Goal: Contribute content: Contribute content

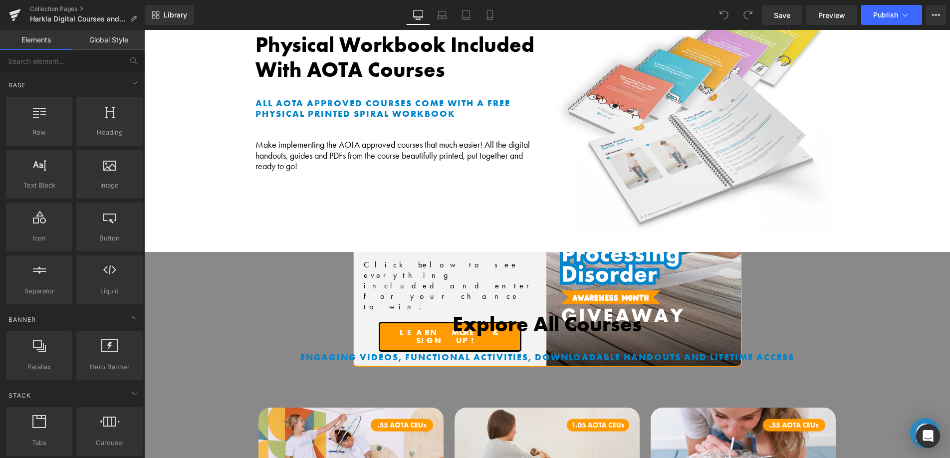
scroll to position [675, 0]
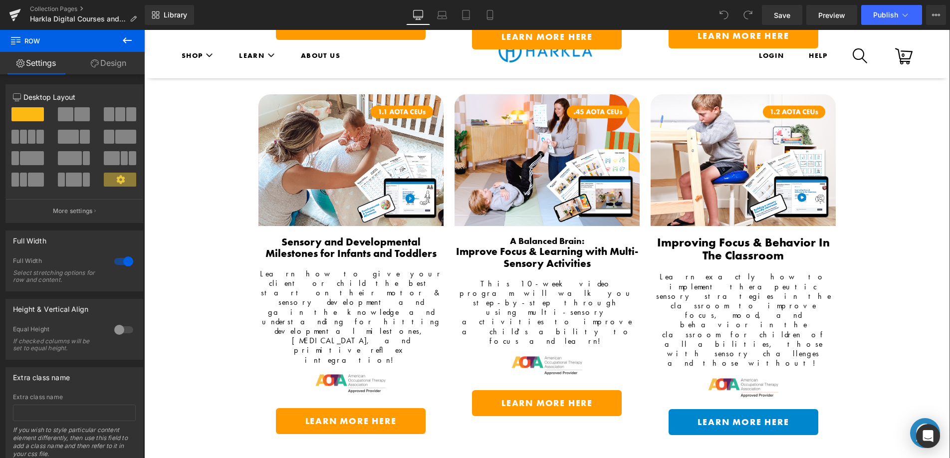
scroll to position [1357, 0]
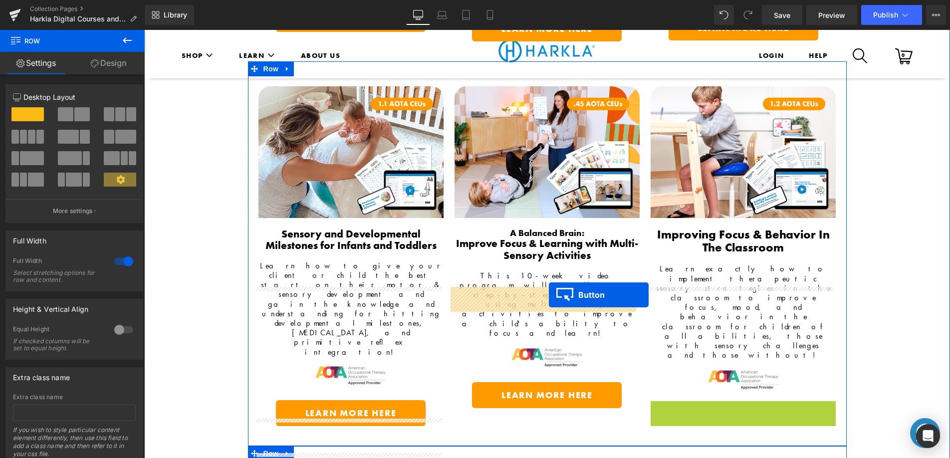
drag, startPoint x: 724, startPoint y: 228, endPoint x: 541, endPoint y: 302, distance: 197.4
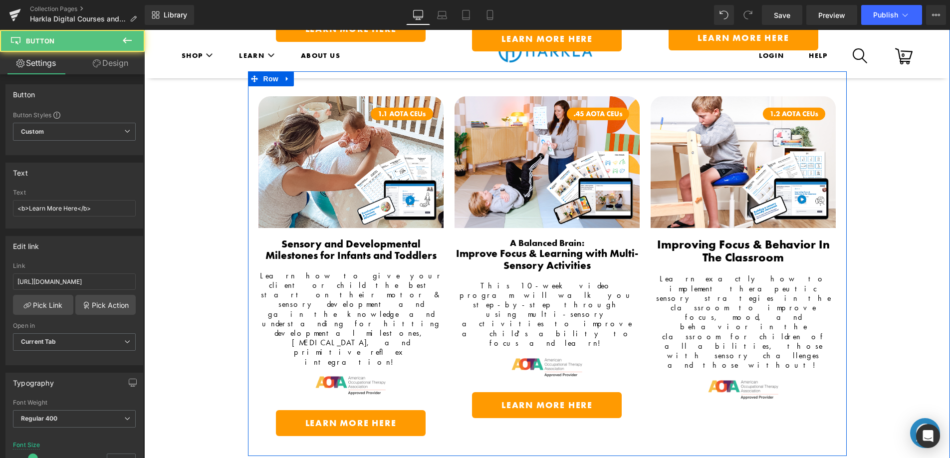
scroll to position [1346, 0]
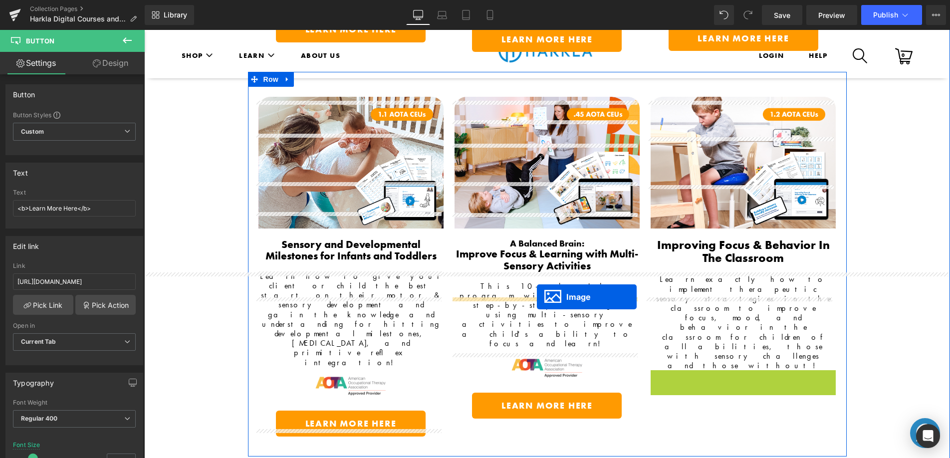
drag, startPoint x: 688, startPoint y: 239, endPoint x: 537, endPoint y: 297, distance: 161.8
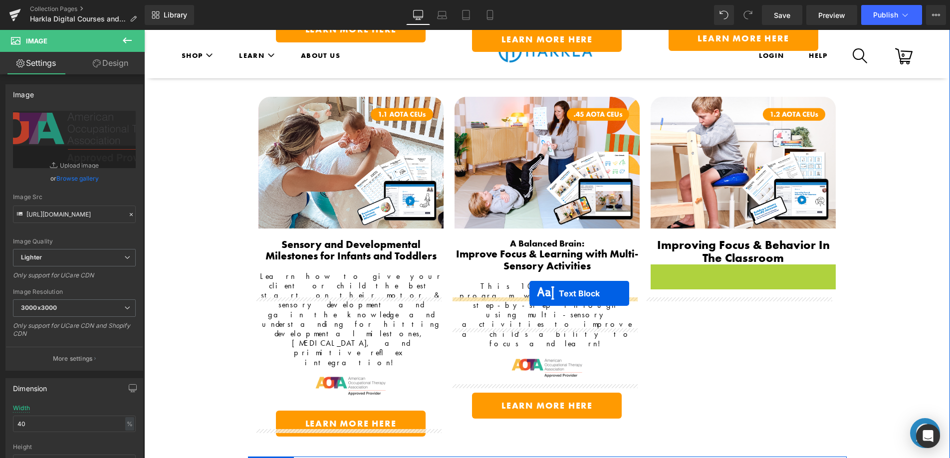
drag, startPoint x: 711, startPoint y: 161, endPoint x: 530, endPoint y: 293, distance: 224.6
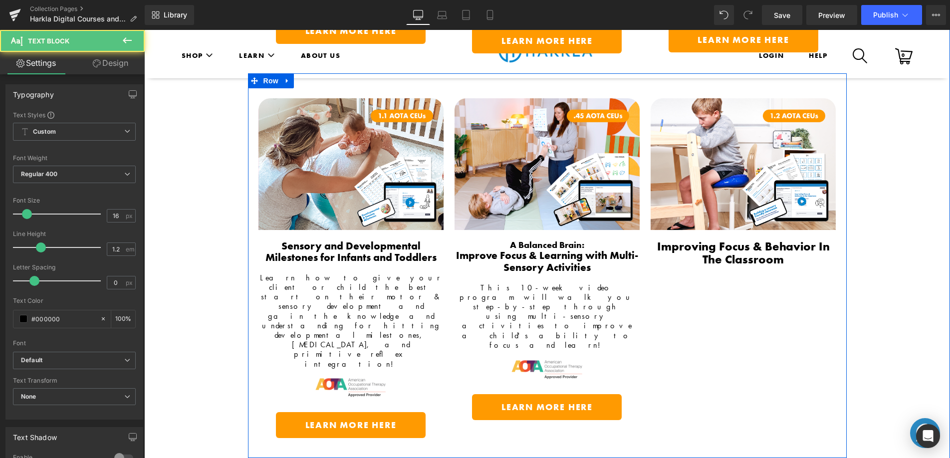
scroll to position [1344, 0]
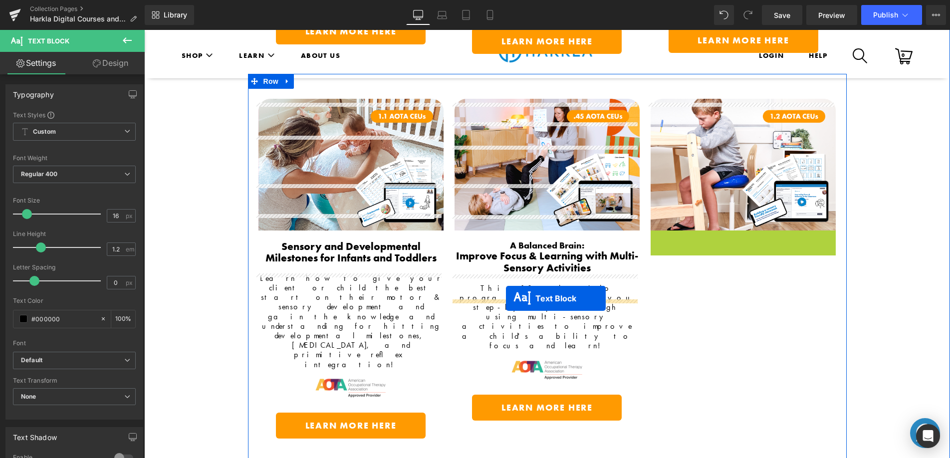
drag, startPoint x: 703, startPoint y: 143, endPoint x: 506, endPoint y: 298, distance: 251.0
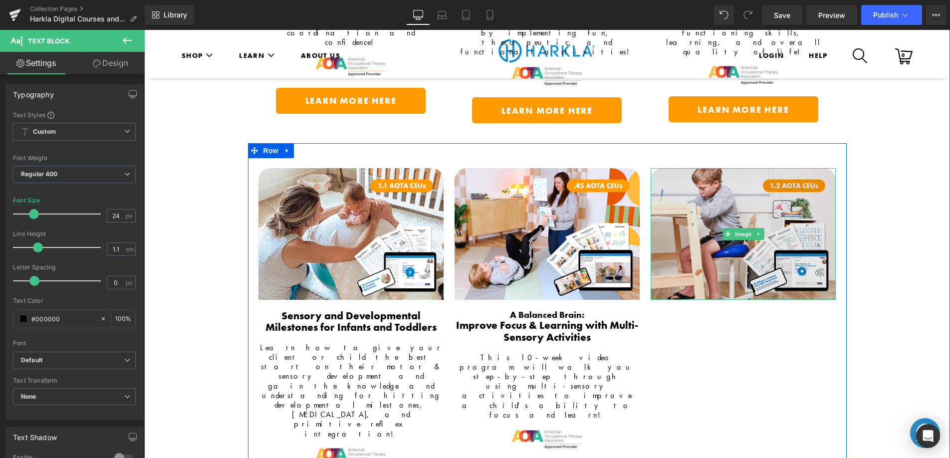
scroll to position [1274, 0]
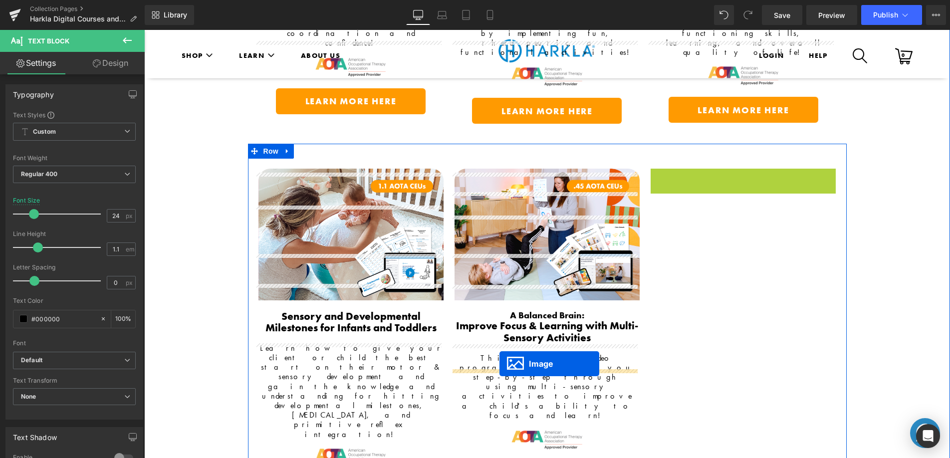
drag, startPoint x: 694, startPoint y: 165, endPoint x: 499, endPoint y: 363, distance: 277.9
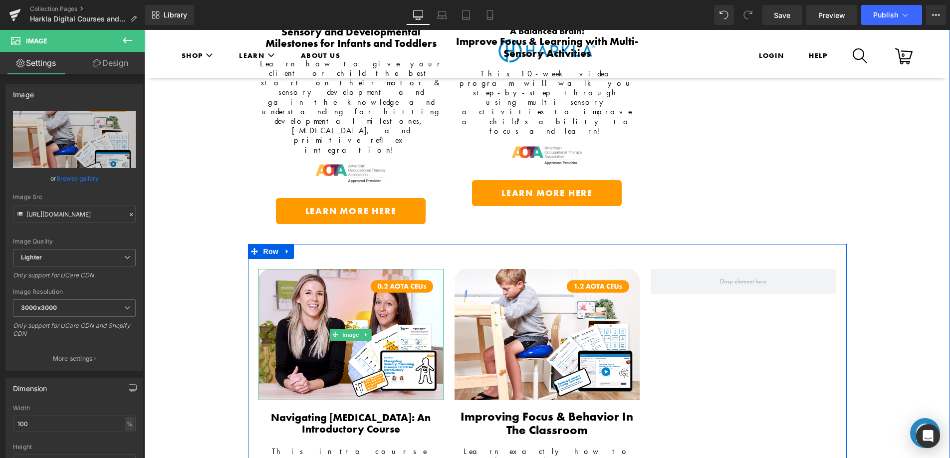
scroll to position [1565, 0]
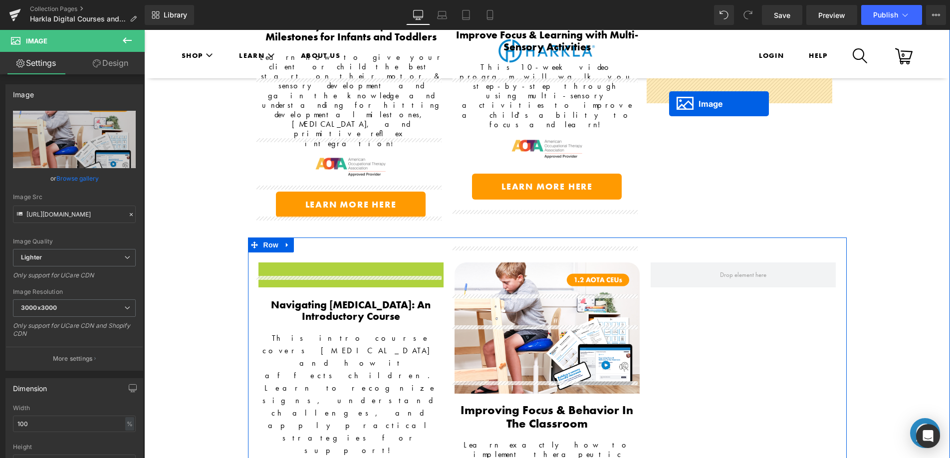
drag, startPoint x: 332, startPoint y: 144, endPoint x: 669, endPoint y: 104, distance: 339.6
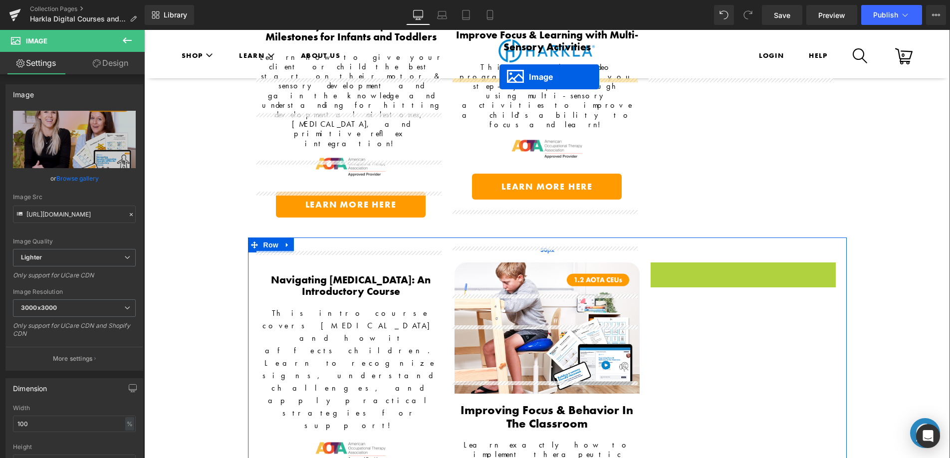
drag, startPoint x: 724, startPoint y: 145, endPoint x: 499, endPoint y: 78, distance: 234.2
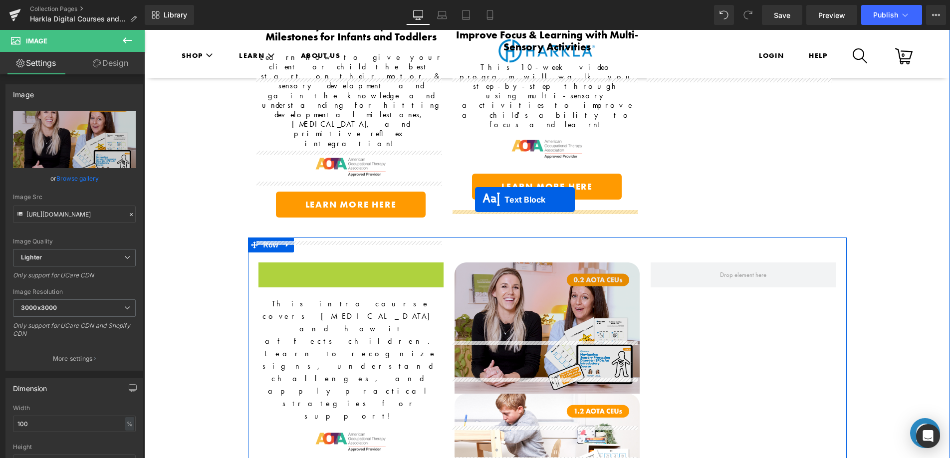
drag, startPoint x: 322, startPoint y: 97, endPoint x: 473, endPoint y: 199, distance: 182.2
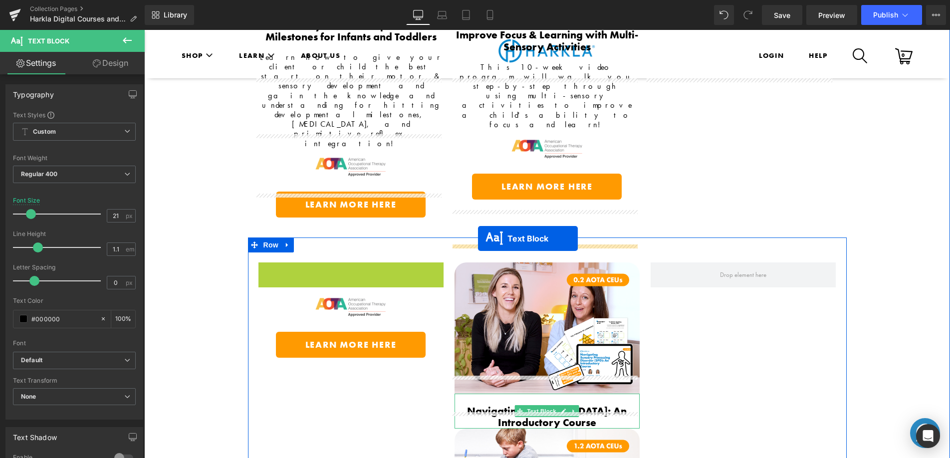
drag, startPoint x: 338, startPoint y: 116, endPoint x: 478, endPoint y: 238, distance: 186.3
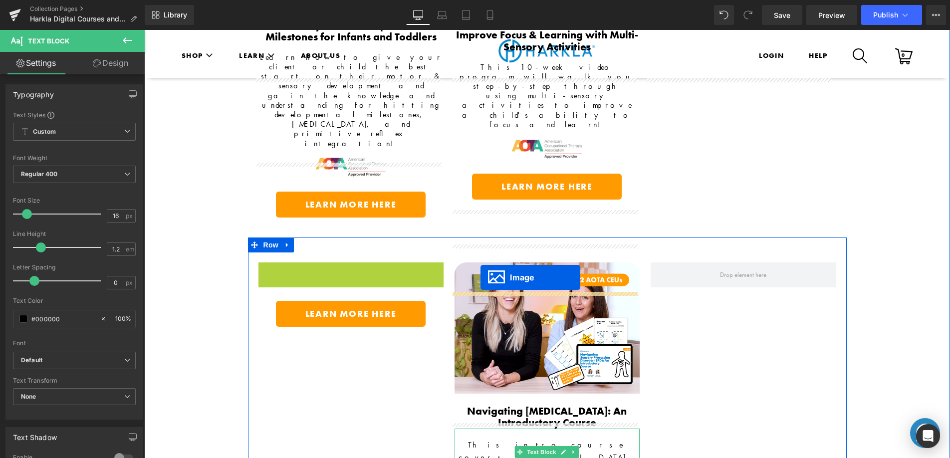
drag, startPoint x: 329, startPoint y: 95, endPoint x: 480, endPoint y: 278, distance: 237.0
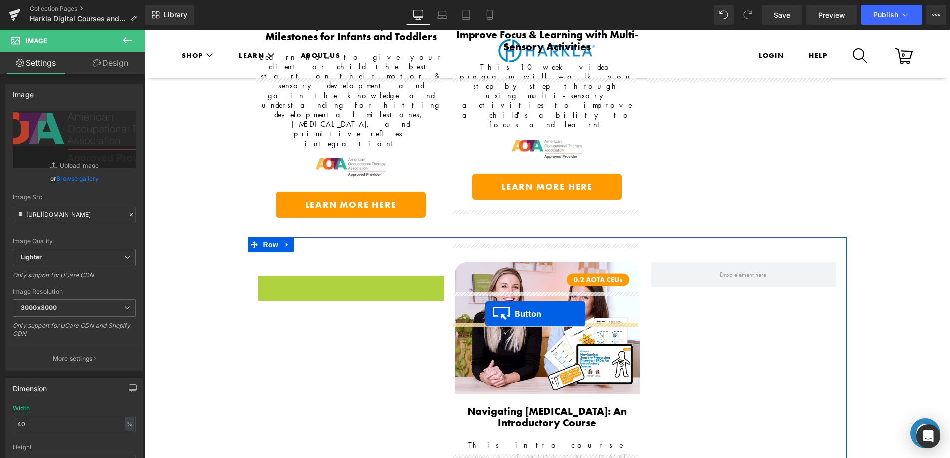
drag, startPoint x: 330, startPoint y: 105, endPoint x: 485, endPoint y: 314, distance: 260.5
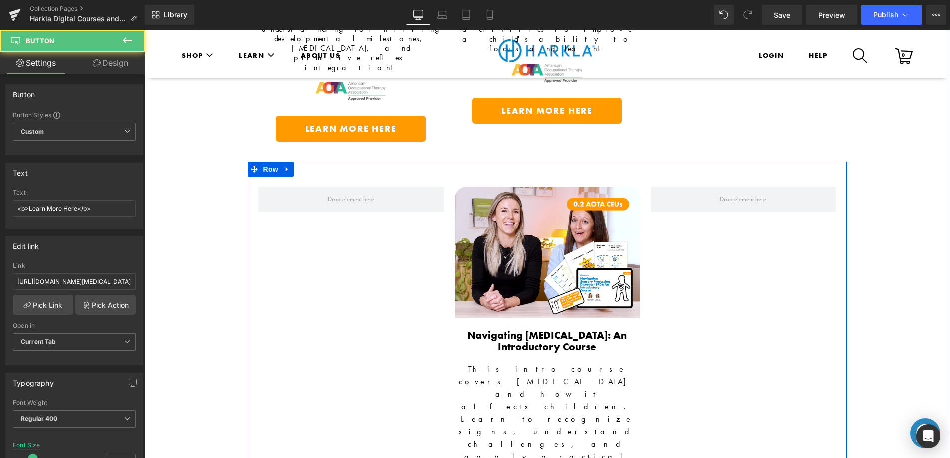
scroll to position [1647, 0]
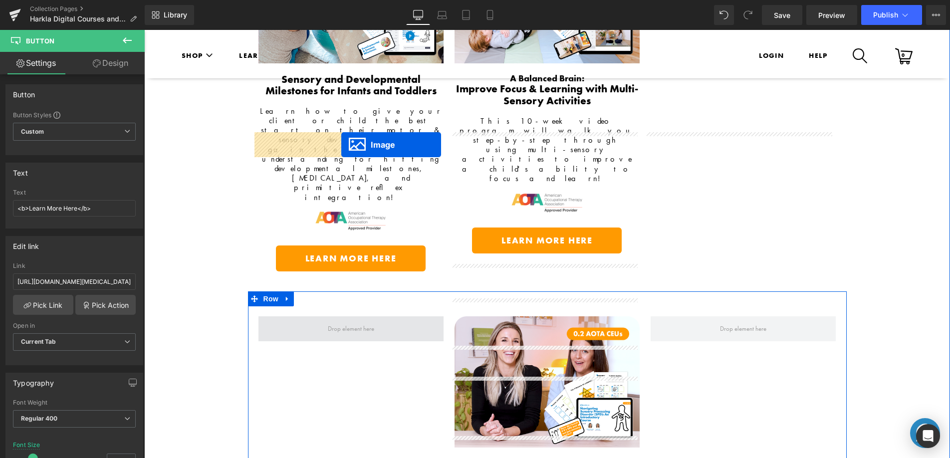
drag, startPoint x: 527, startPoint y: 363, endPoint x: 341, endPoint y: 145, distance: 286.9
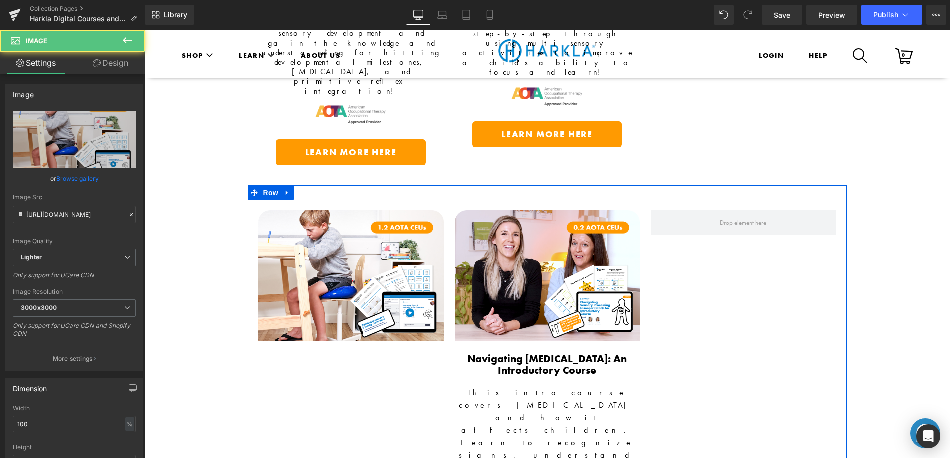
scroll to position [1663, 0]
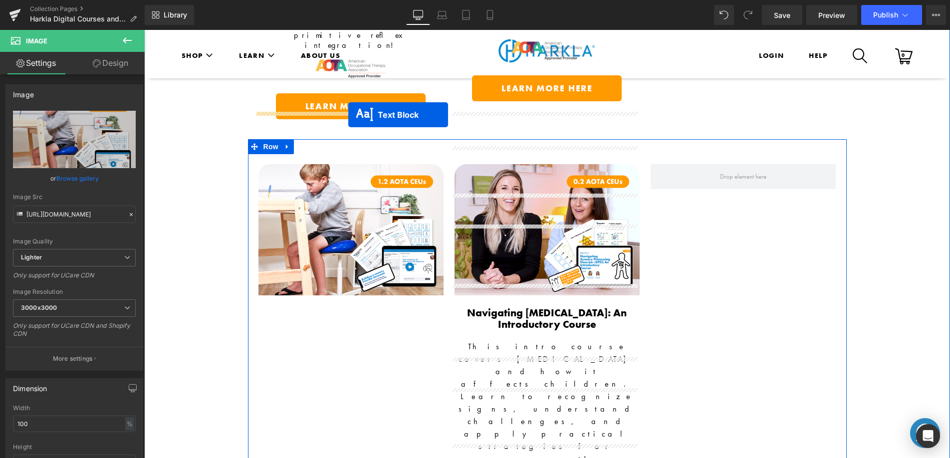
drag, startPoint x: 516, startPoint y: 303, endPoint x: 348, endPoint y: 115, distance: 251.9
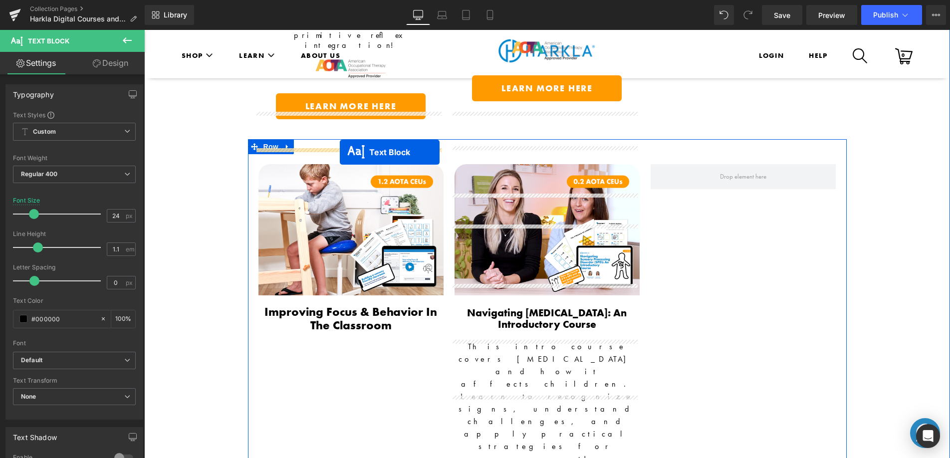
drag, startPoint x: 515, startPoint y: 308, endPoint x: 340, endPoint y: 152, distance: 234.9
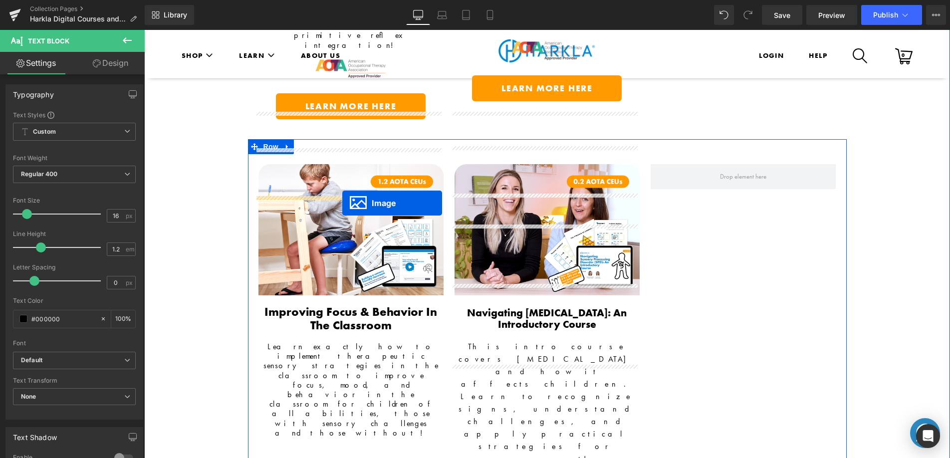
drag, startPoint x: 498, startPoint y: 277, endPoint x: 342, endPoint y: 203, distance: 172.4
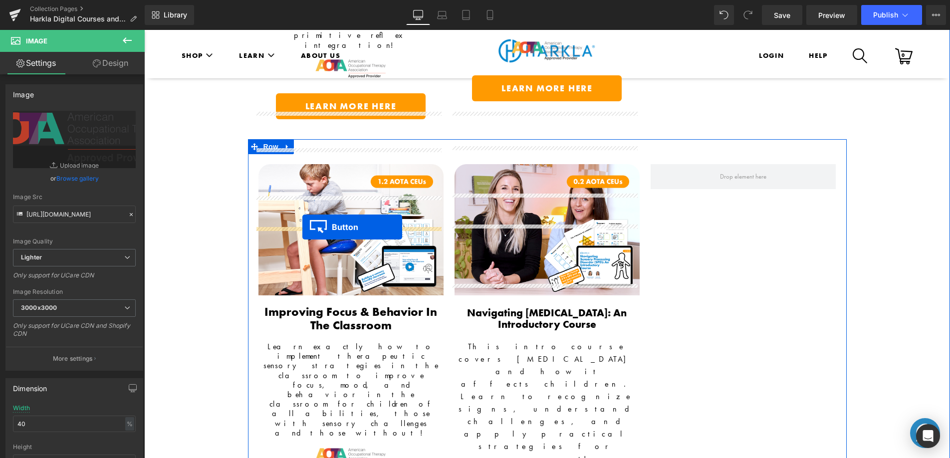
drag, startPoint x: 415, startPoint y: 261, endPoint x: 303, endPoint y: 227, distance: 116.6
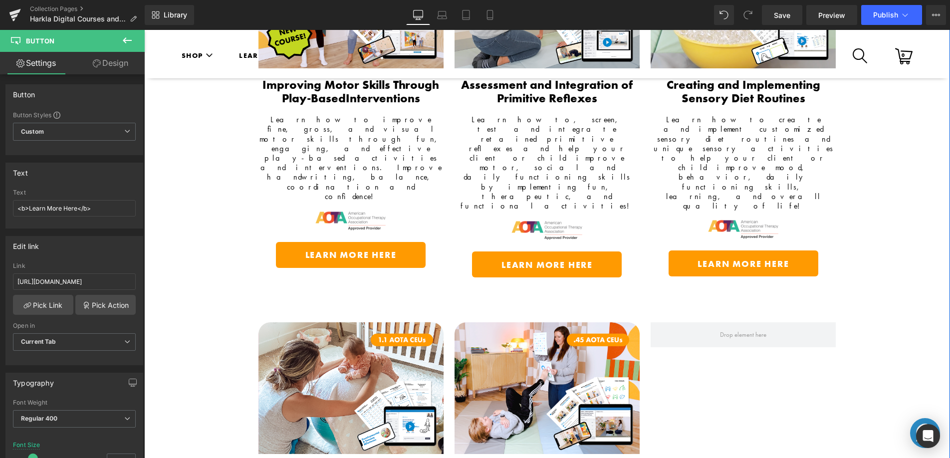
scroll to position [1121, 0]
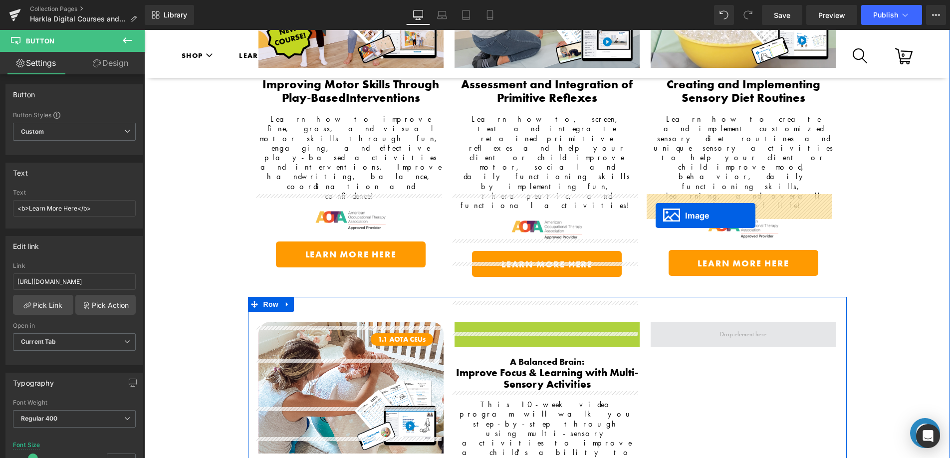
drag, startPoint x: 531, startPoint y: 261, endPoint x: 657, endPoint y: 214, distance: 134.4
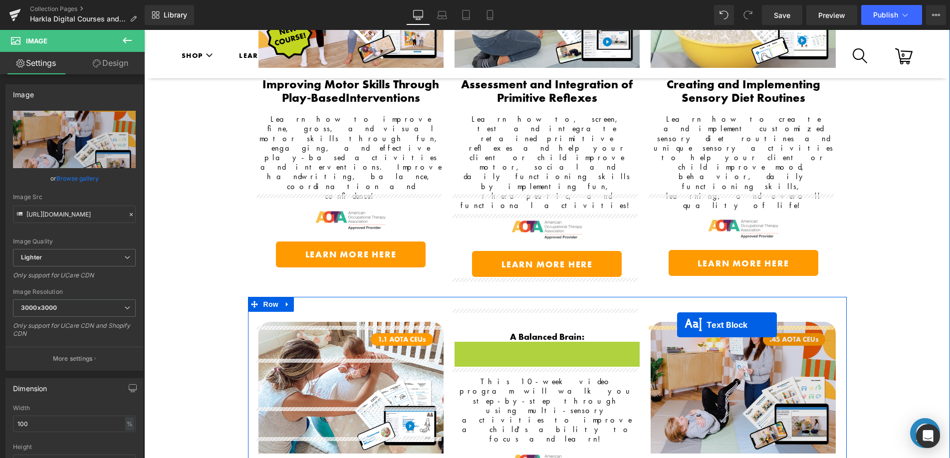
drag, startPoint x: 571, startPoint y: 248, endPoint x: 676, endPoint y: 324, distance: 129.4
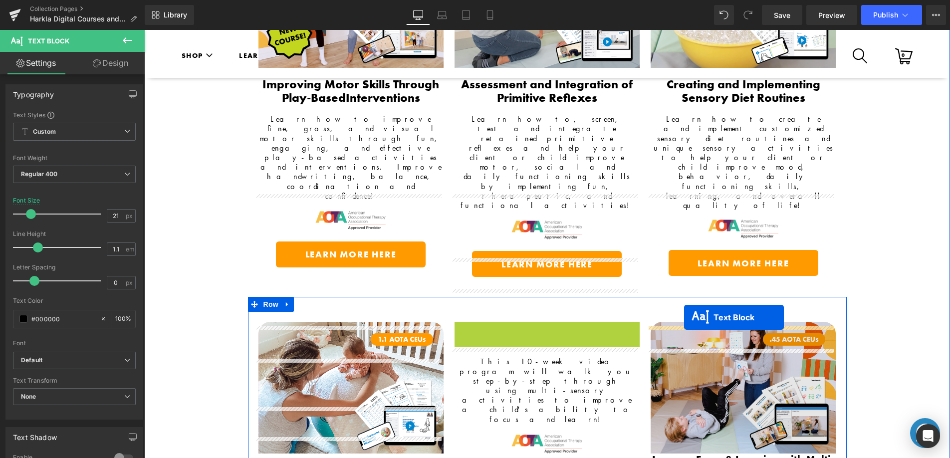
drag, startPoint x: 515, startPoint y: 205, endPoint x: 684, endPoint y: 317, distance: 202.9
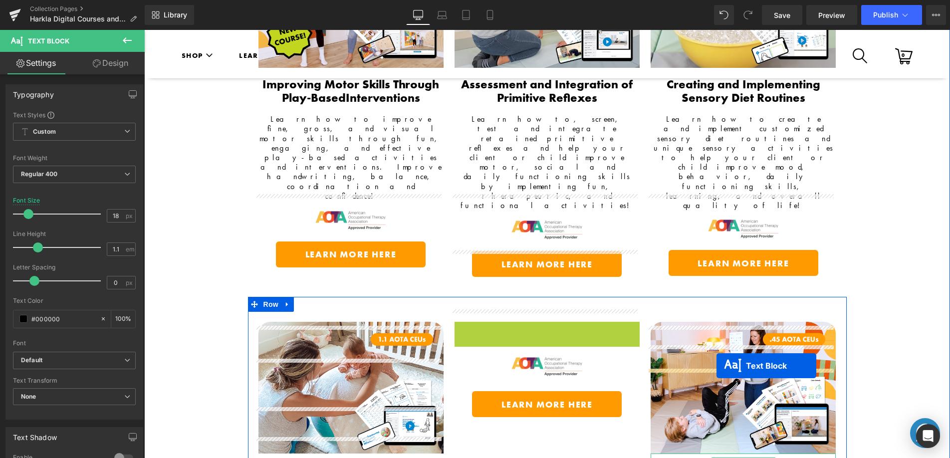
drag, startPoint x: 519, startPoint y: 215, endPoint x: 674, endPoint y: 337, distance: 196.8
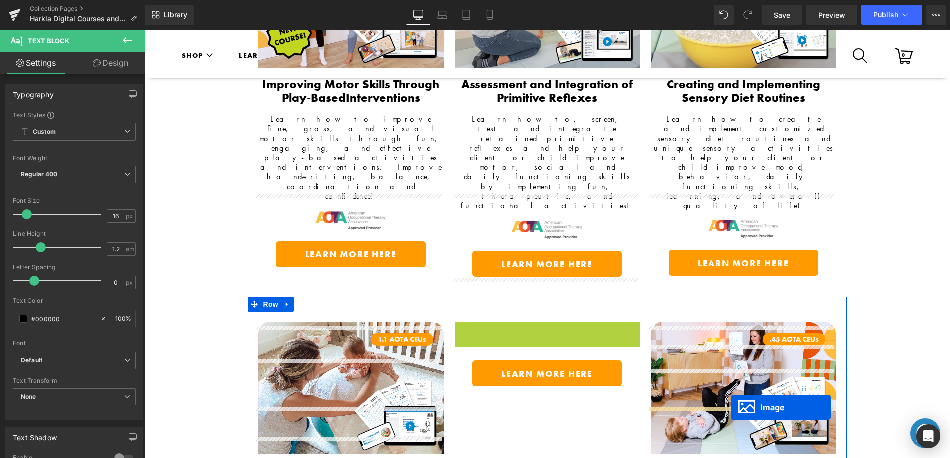
drag, startPoint x: 584, startPoint y: 265, endPoint x: 731, endPoint y: 407, distance: 204.2
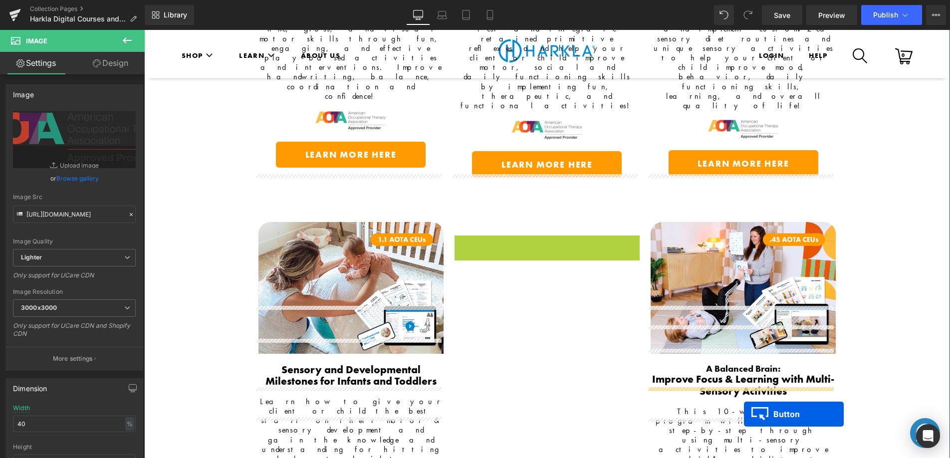
scroll to position [1261, 0]
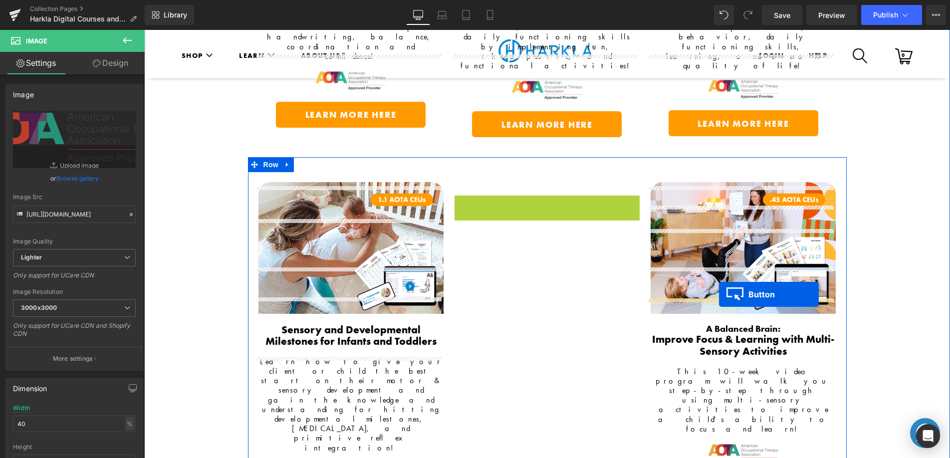
drag, startPoint x: 527, startPoint y: 227, endPoint x: 712, endPoint y: 291, distance: 195.9
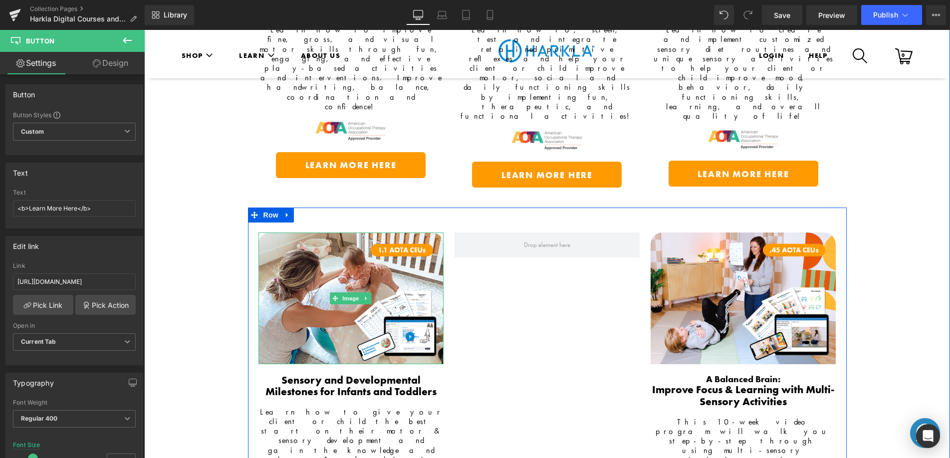
scroll to position [1202, 0]
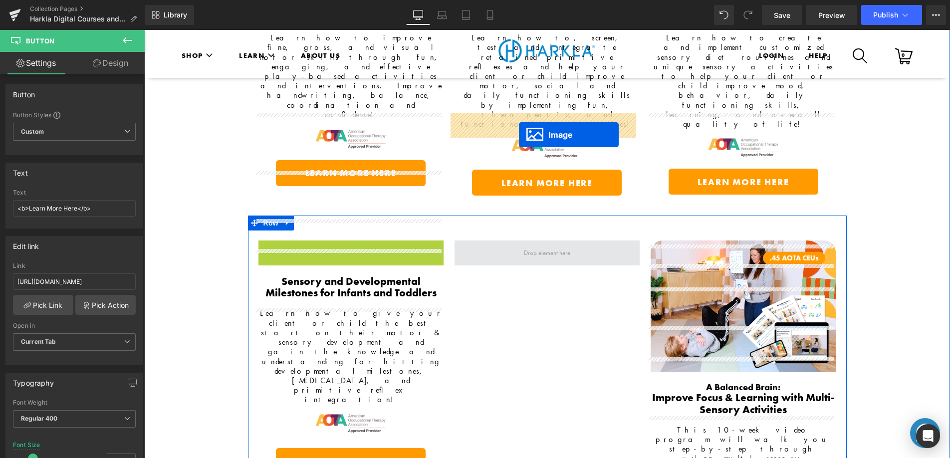
drag, startPoint x: 330, startPoint y: 177, endPoint x: 519, endPoint y: 135, distance: 193.2
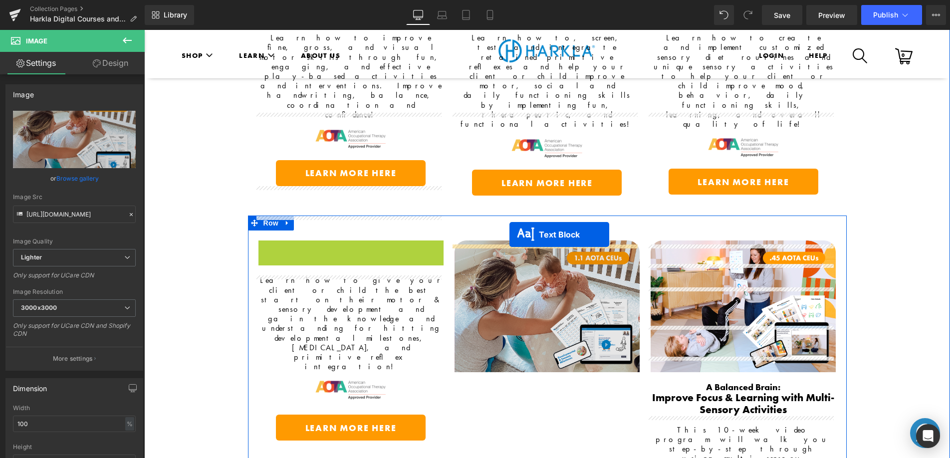
drag, startPoint x: 324, startPoint y: 129, endPoint x: 509, endPoint y: 234, distance: 212.9
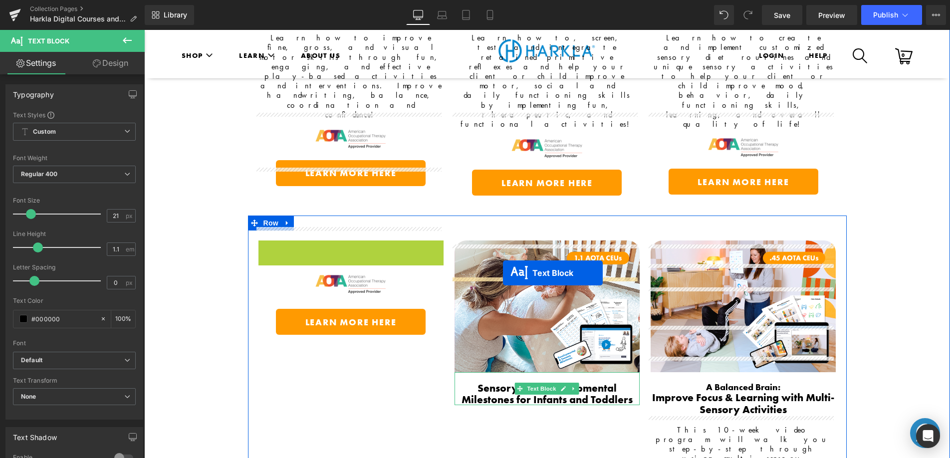
drag, startPoint x: 355, startPoint y: 162, endPoint x: 502, endPoint y: 271, distance: 183.5
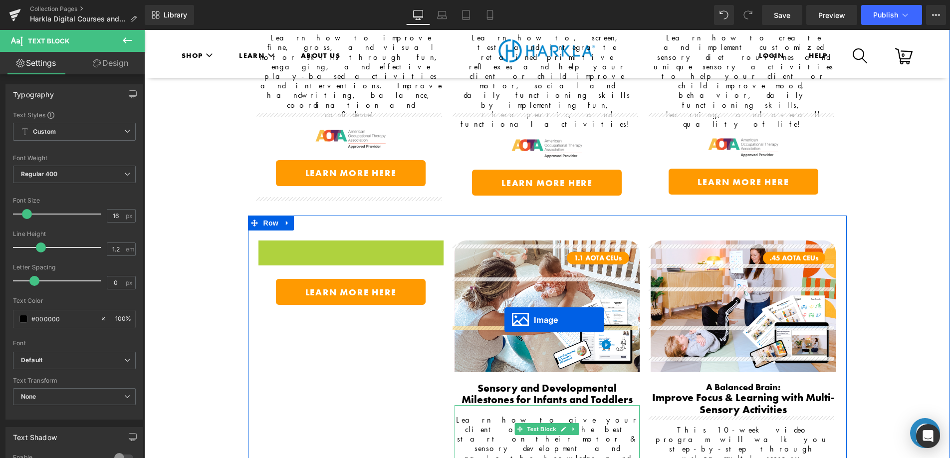
drag, startPoint x: 350, startPoint y: 152, endPoint x: 504, endPoint y: 320, distance: 227.7
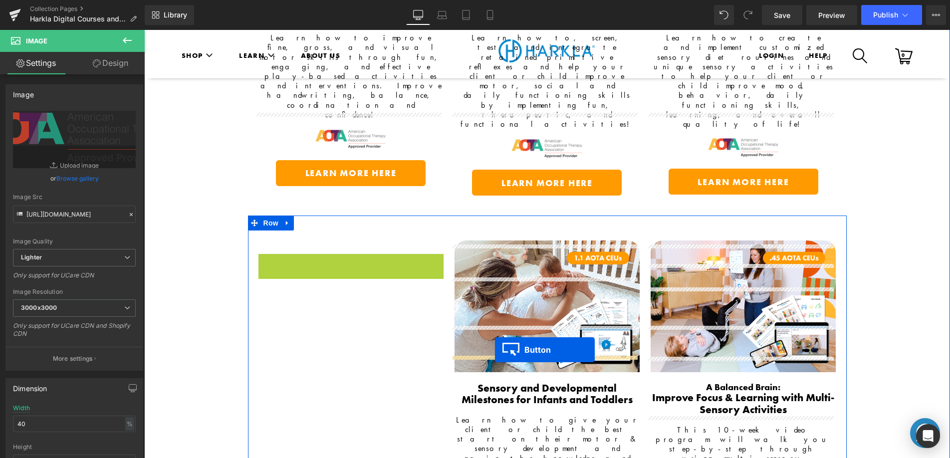
drag, startPoint x: 330, startPoint y: 141, endPoint x: 492, endPoint y: 346, distance: 260.9
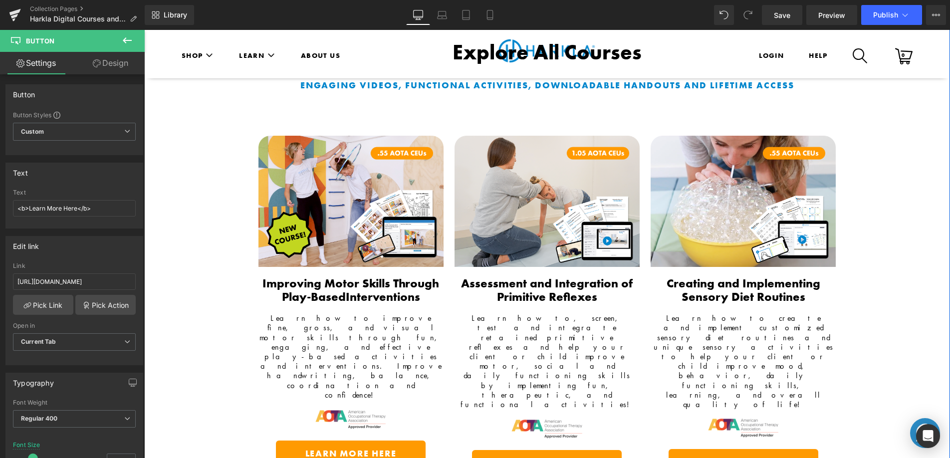
scroll to position [922, 0]
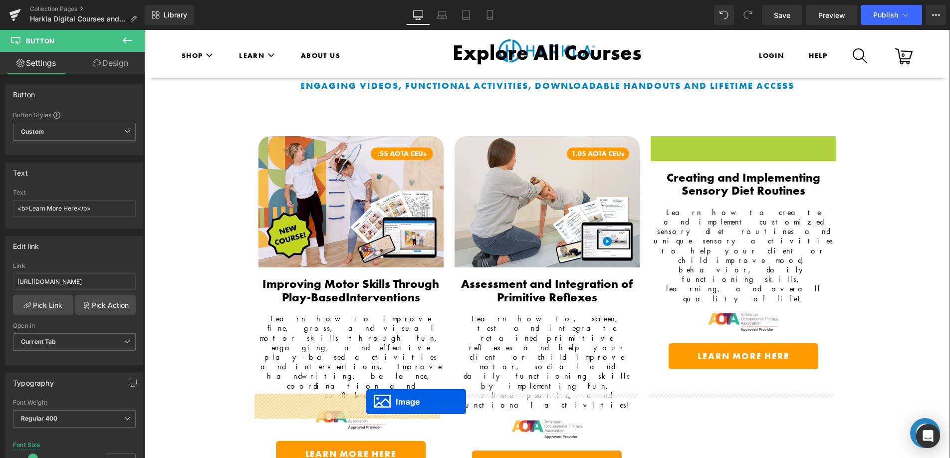
drag, startPoint x: 721, startPoint y: 132, endPoint x: 365, endPoint y: 399, distance: 444.9
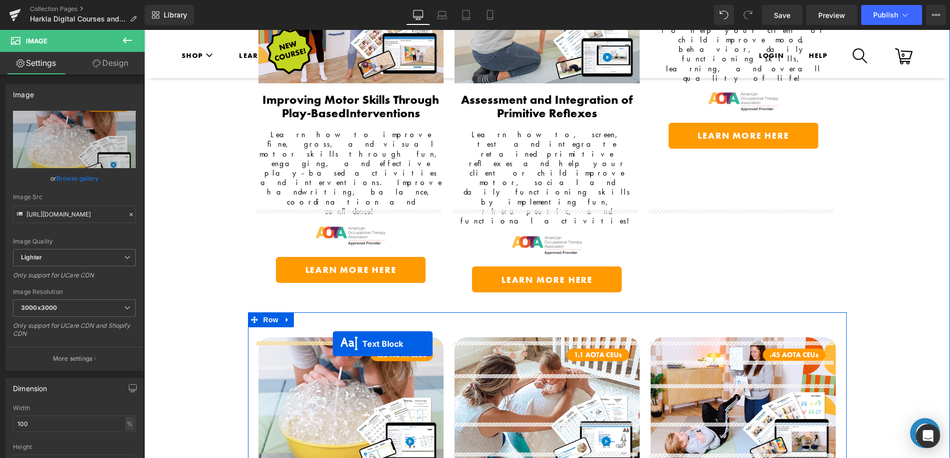
drag, startPoint x: 709, startPoint y: 85, endPoint x: 333, endPoint y: 344, distance: 456.2
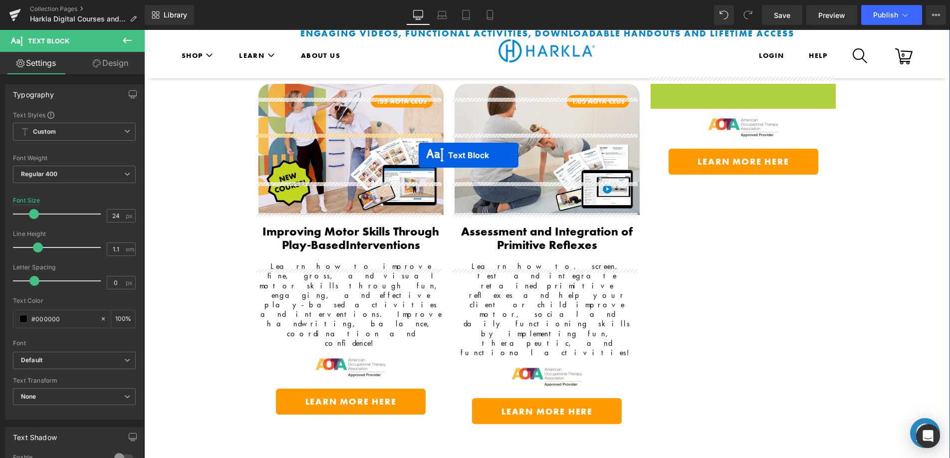
scroll to position [1112, 0]
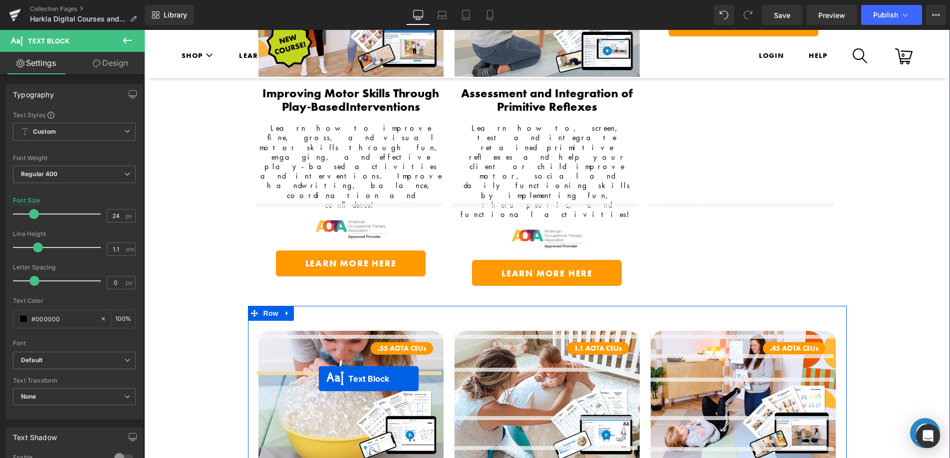
drag, startPoint x: 712, startPoint y: 130, endPoint x: 319, endPoint y: 378, distance: 464.8
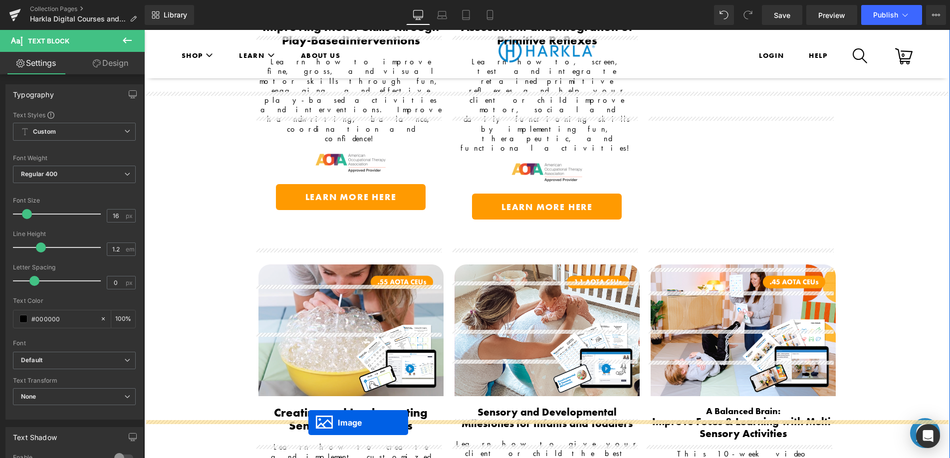
scroll to position [1228, 0]
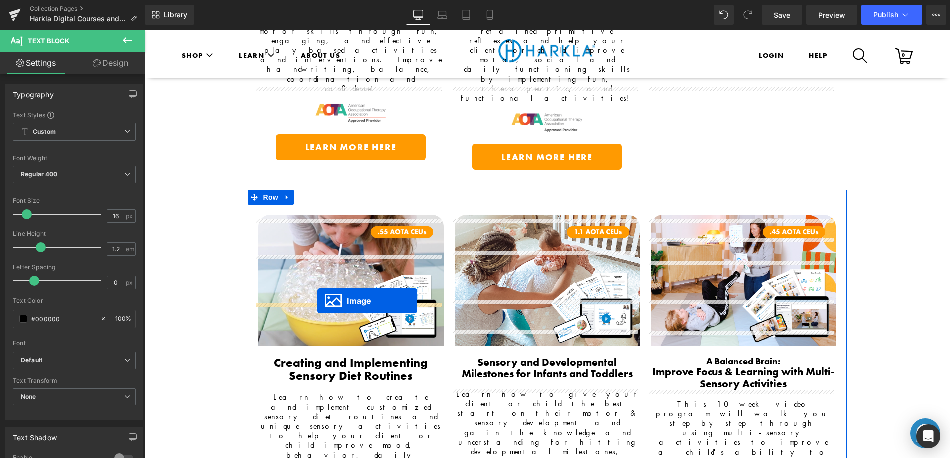
drag, startPoint x: 691, startPoint y: 188, endPoint x: 340, endPoint y: 290, distance: 365.2
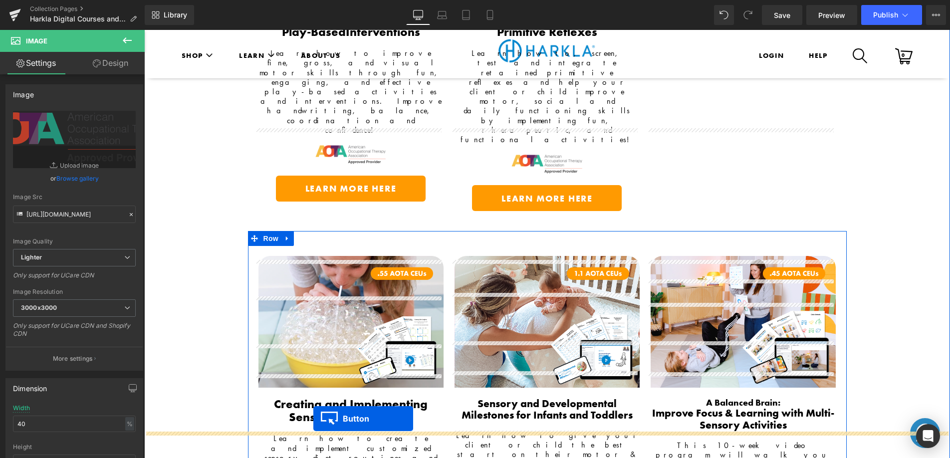
scroll to position [1217, 0]
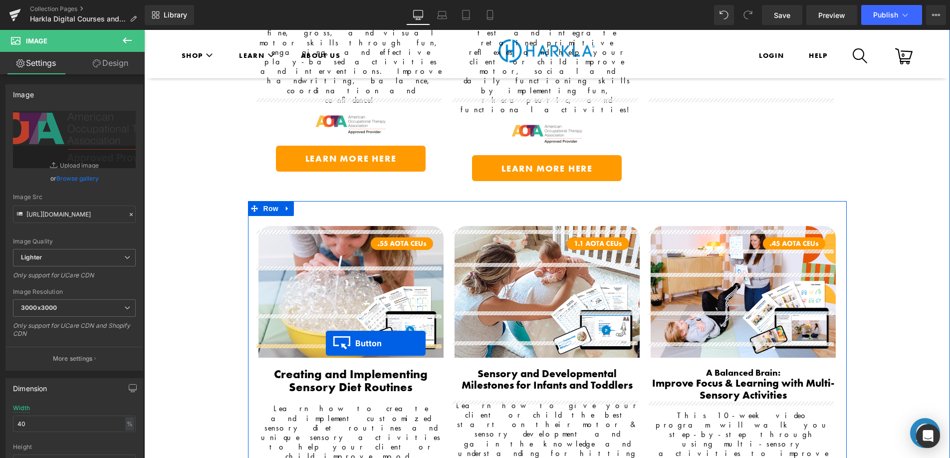
drag, startPoint x: 723, startPoint y: 172, endPoint x: 326, endPoint y: 344, distance: 432.0
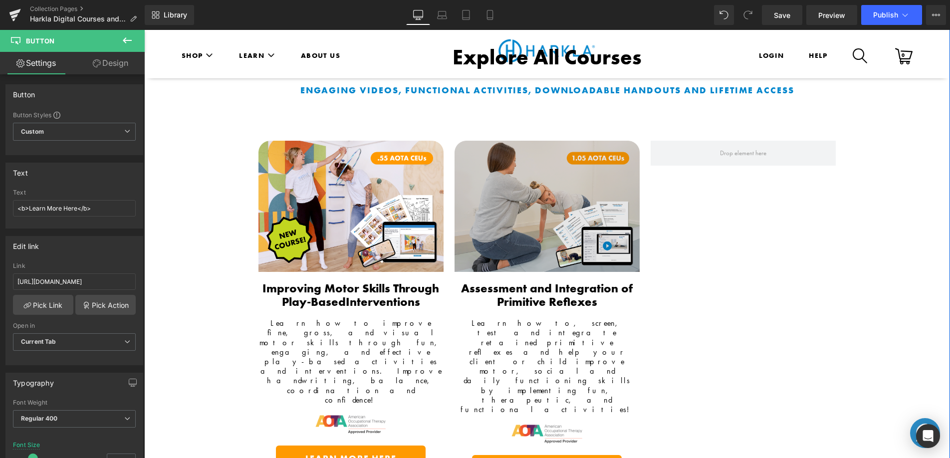
scroll to position [798, 0]
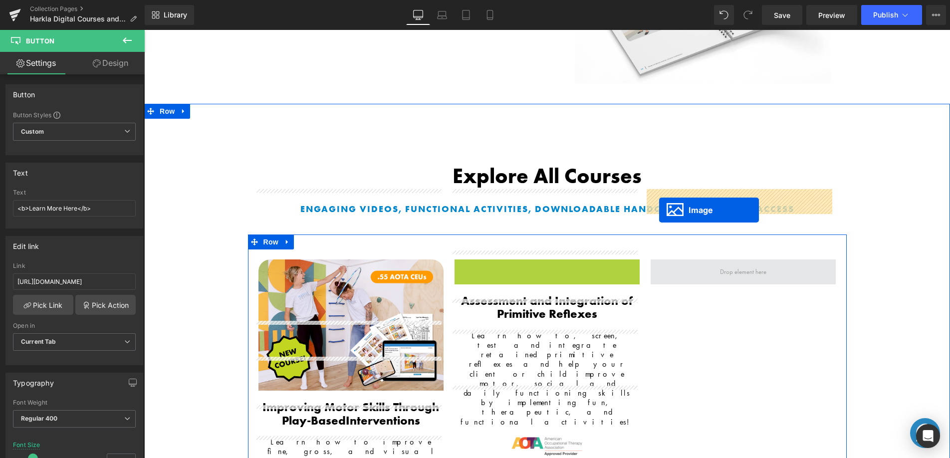
drag, startPoint x: 528, startPoint y: 255, endPoint x: 659, endPoint y: 210, distance: 138.3
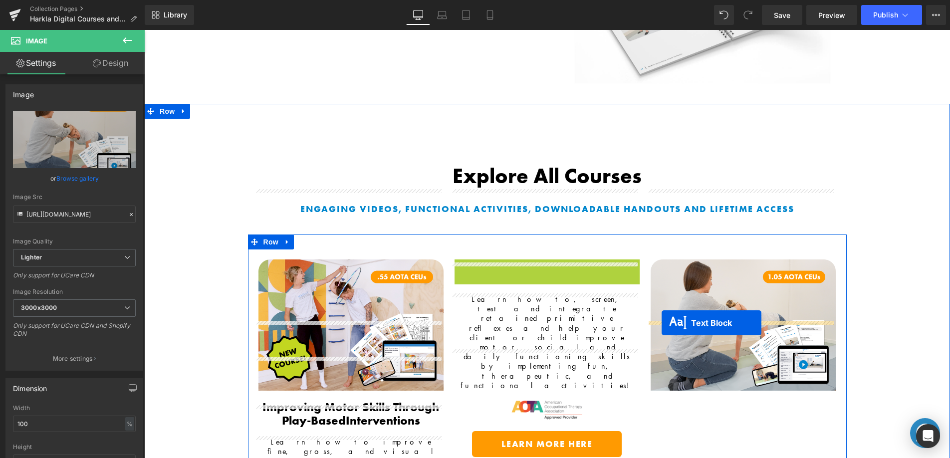
drag, startPoint x: 517, startPoint y: 209, endPoint x: 661, endPoint y: 323, distance: 183.6
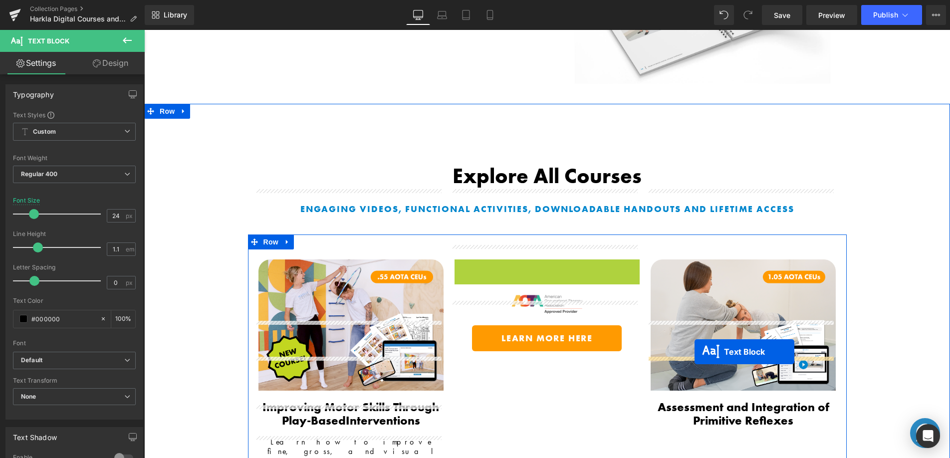
drag, startPoint x: 562, startPoint y: 258, endPoint x: 694, endPoint y: 352, distance: 161.8
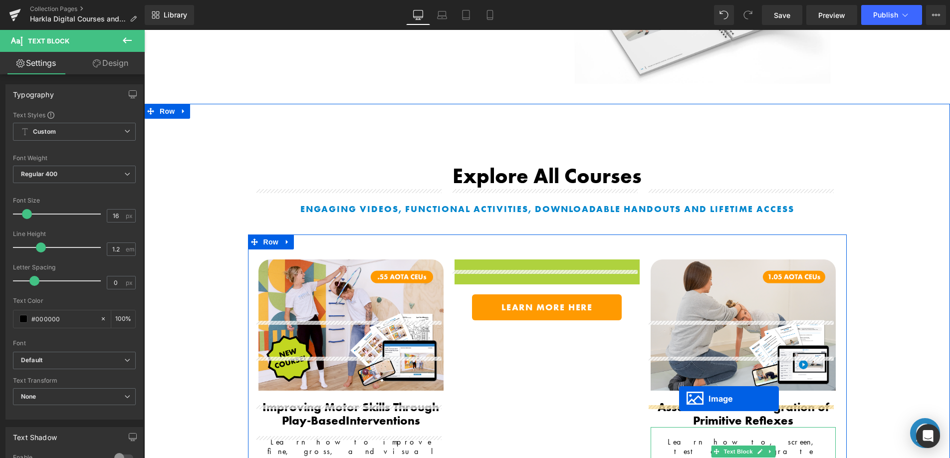
drag, startPoint x: 562, startPoint y: 250, endPoint x: 679, endPoint y: 398, distance: 188.6
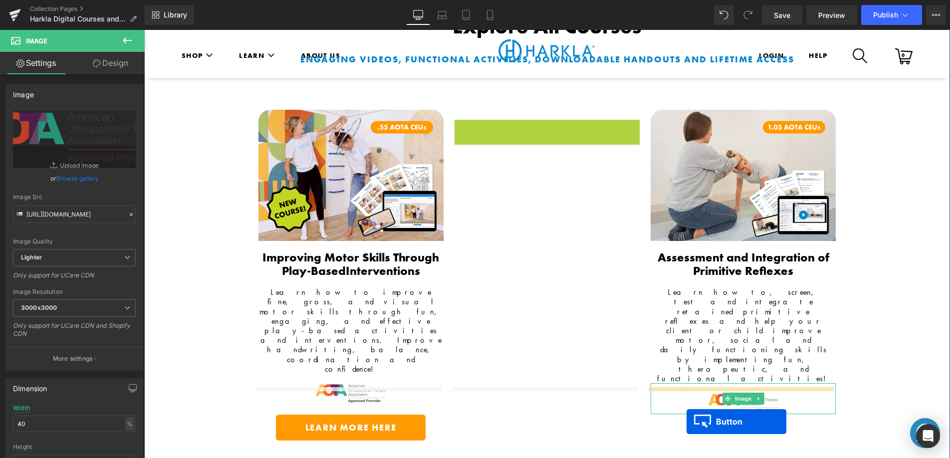
scroll to position [978, 0]
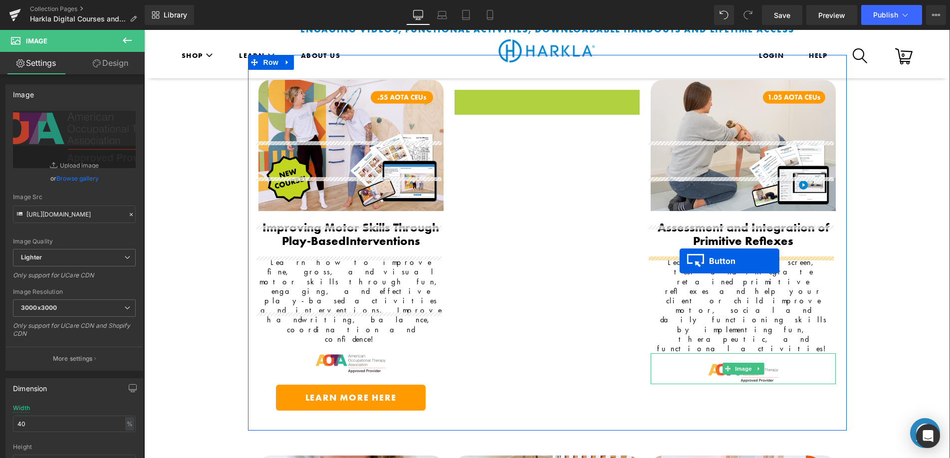
drag, startPoint x: 551, startPoint y: 246, endPoint x: 679, endPoint y: 261, distance: 129.5
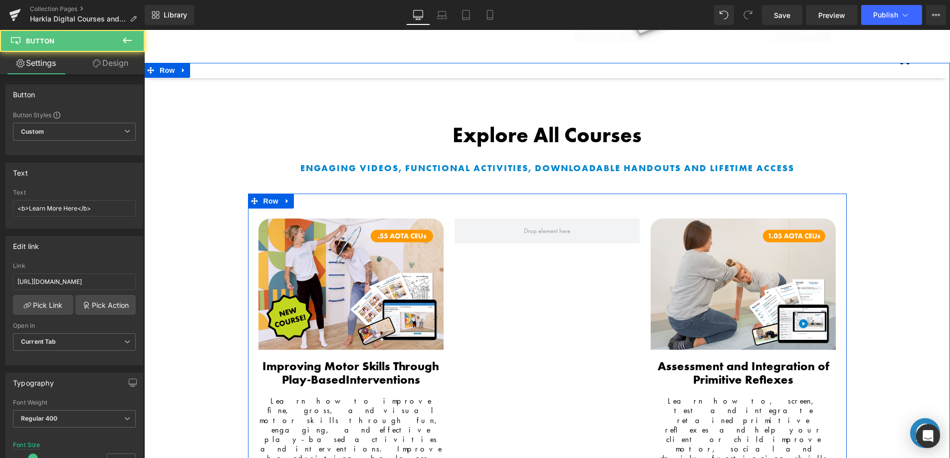
scroll to position [836, 0]
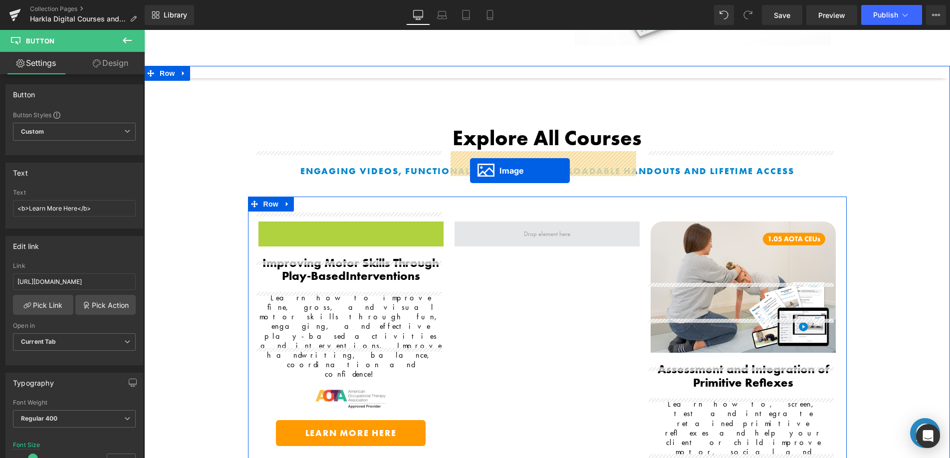
drag, startPoint x: 356, startPoint y: 213, endPoint x: 470, endPoint y: 171, distance: 122.0
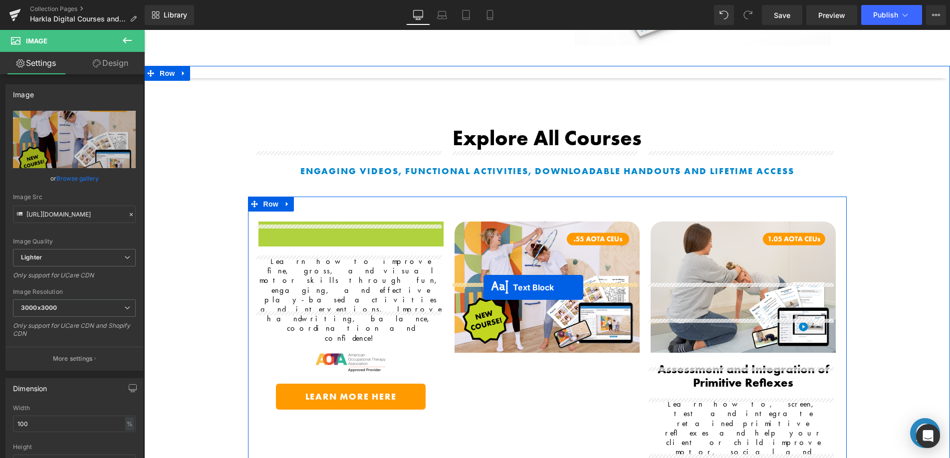
drag, startPoint x: 324, startPoint y: 175, endPoint x: 483, endPoint y: 287, distance: 194.7
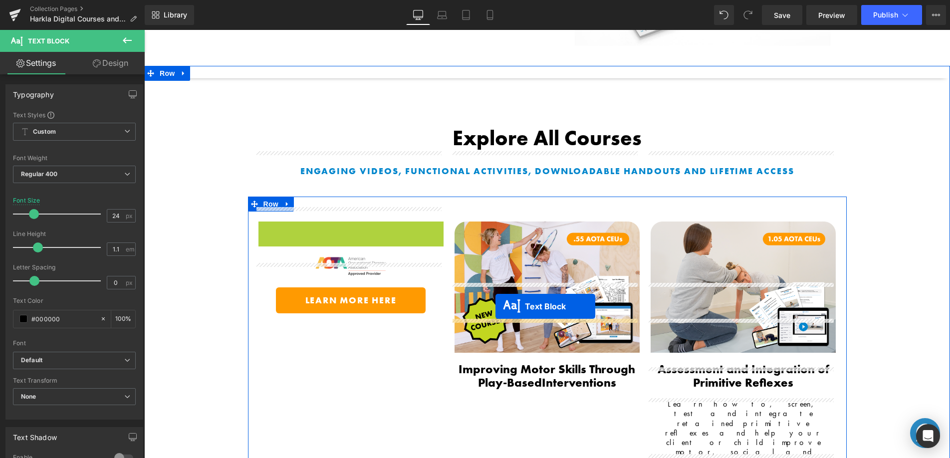
drag, startPoint x: 345, startPoint y: 191, endPoint x: 495, endPoint y: 306, distance: 189.6
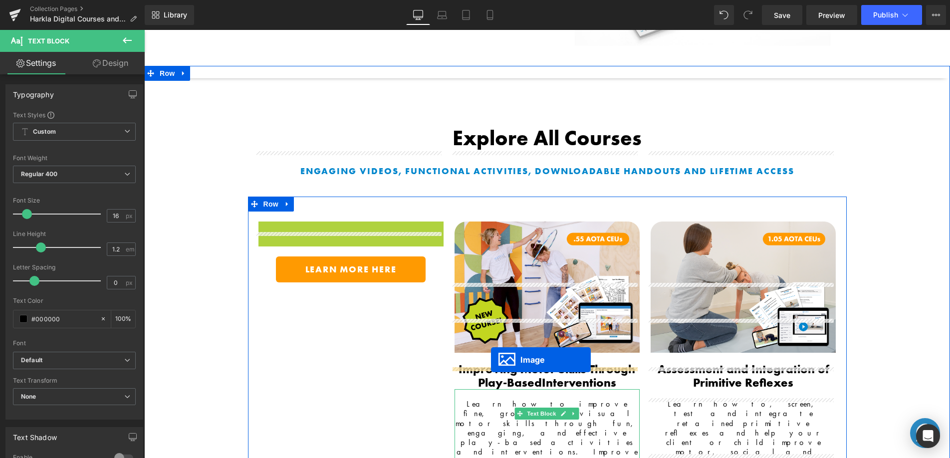
drag, startPoint x: 332, startPoint y: 168, endPoint x: 484, endPoint y: 348, distance: 236.1
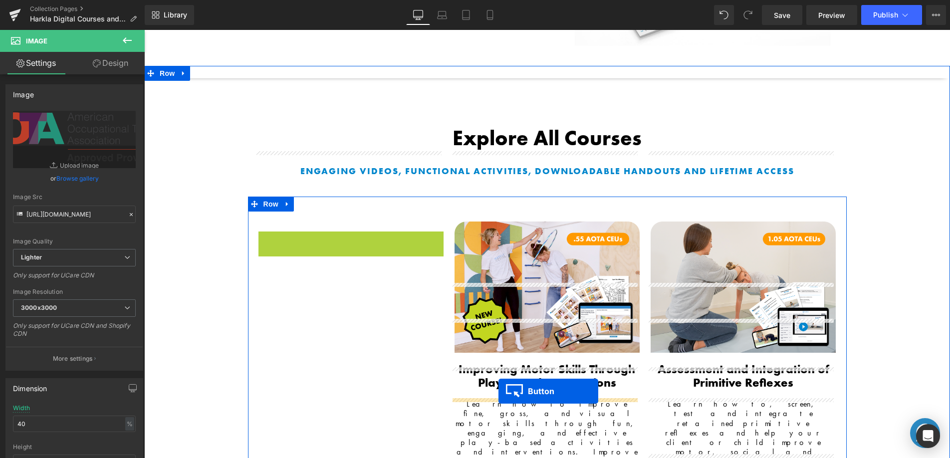
drag, startPoint x: 427, startPoint y: 308, endPoint x: 498, endPoint y: 391, distance: 109.0
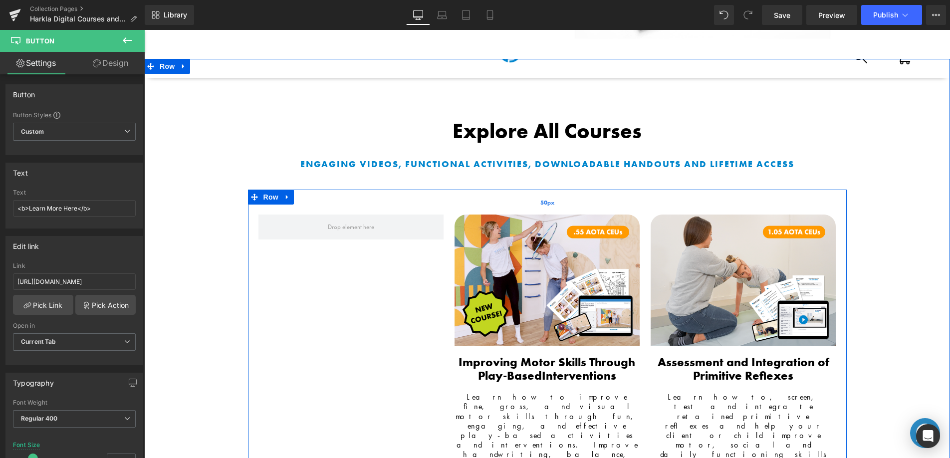
scroll to position [889, 0]
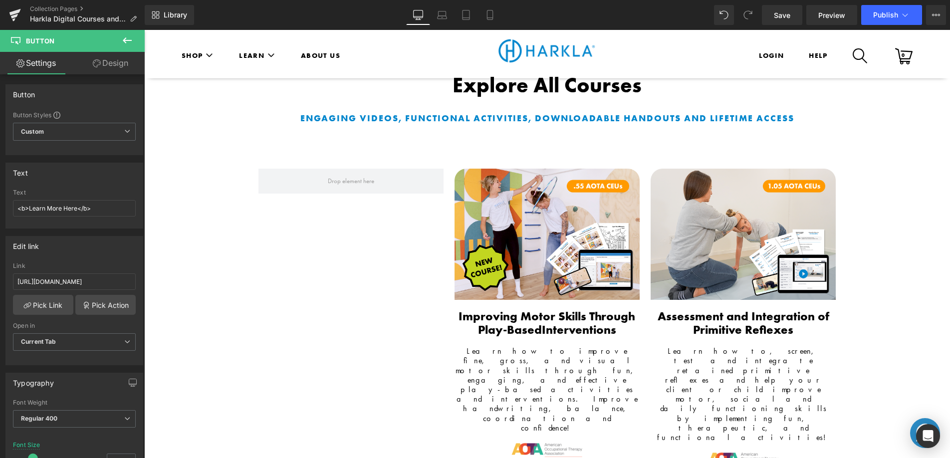
click at [112, 68] on link "Design" at bounding box center [110, 63] width 72 height 22
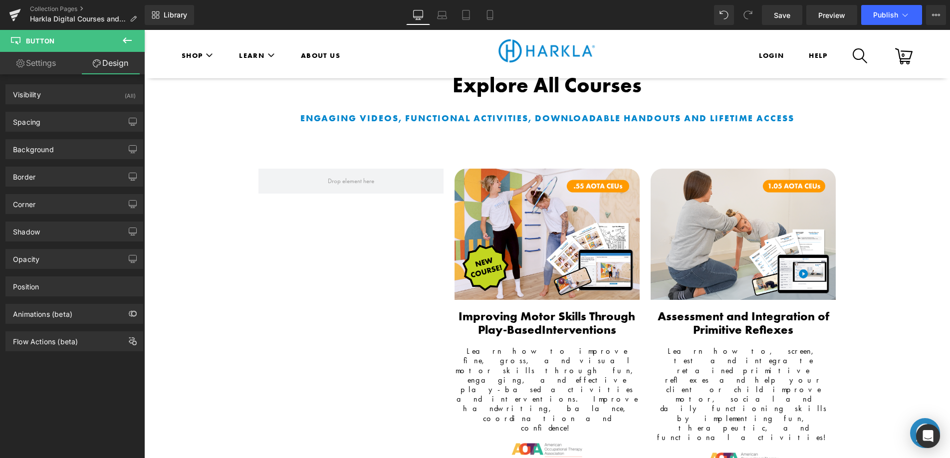
click at [127, 39] on icon at bounding box center [127, 40] width 12 height 12
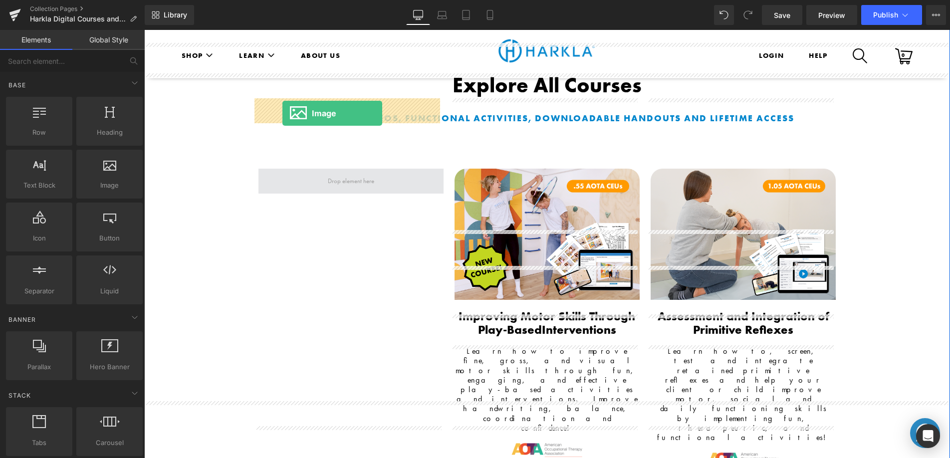
drag, startPoint x: 248, startPoint y: 210, endPoint x: 282, endPoint y: 113, distance: 103.2
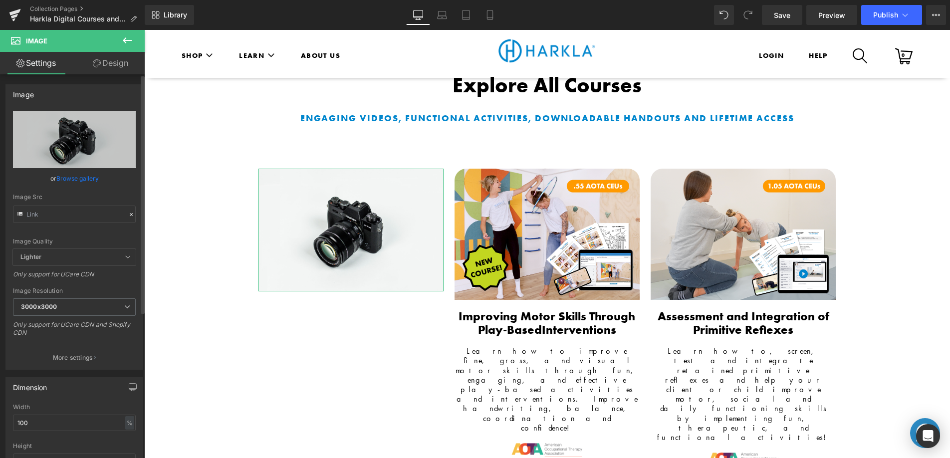
click at [81, 181] on link "Browse gallery" at bounding box center [77, 178] width 42 height 17
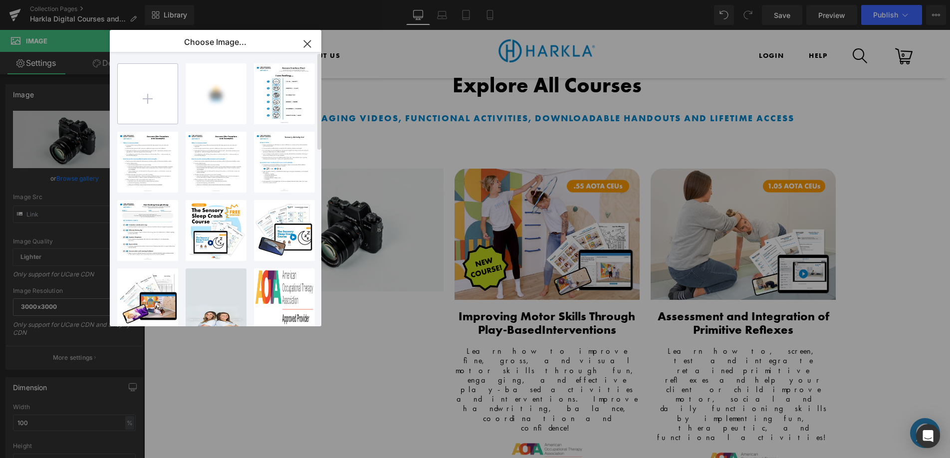
click at [155, 94] on input "file" at bounding box center [148, 94] width 60 height 60
type input "C:\fakepath\SensorySleep_Image_GemPage_Thumbnail_2025_NEWCOURSEBadge.png"
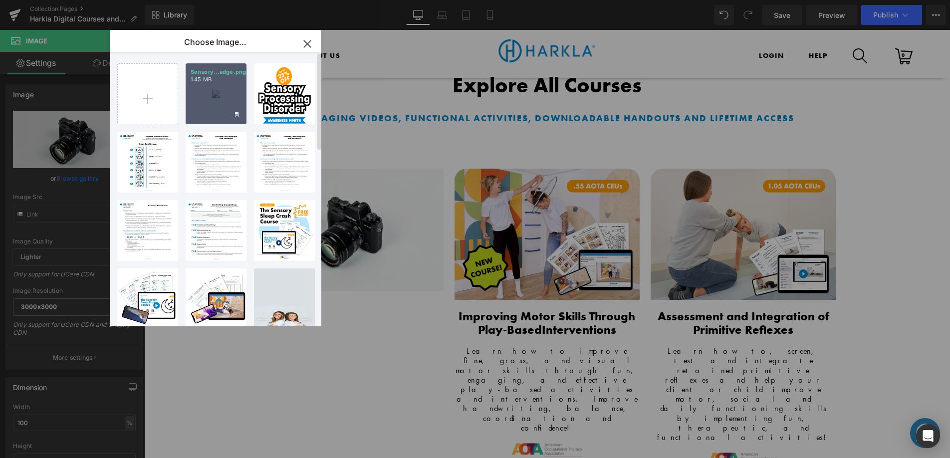
click at [221, 102] on div "Sensory...adge.png 1.45 MB" at bounding box center [216, 93] width 61 height 61
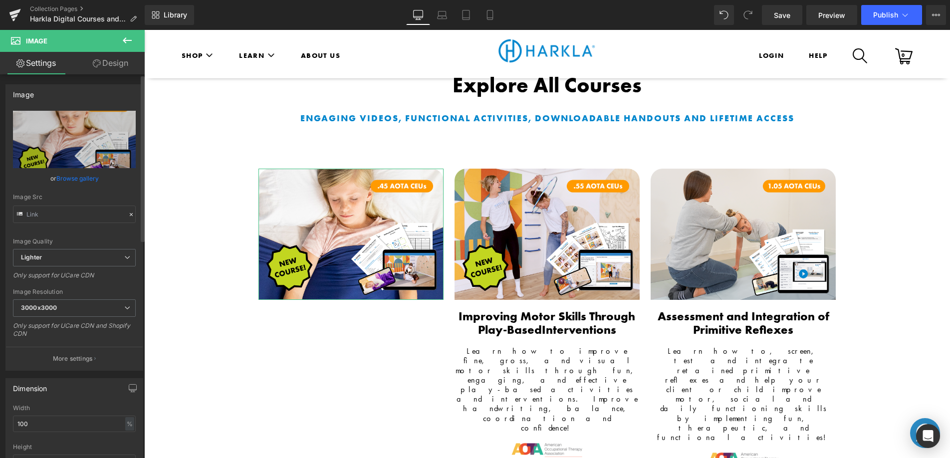
click at [88, 180] on link "Browse gallery" at bounding box center [77, 178] width 42 height 17
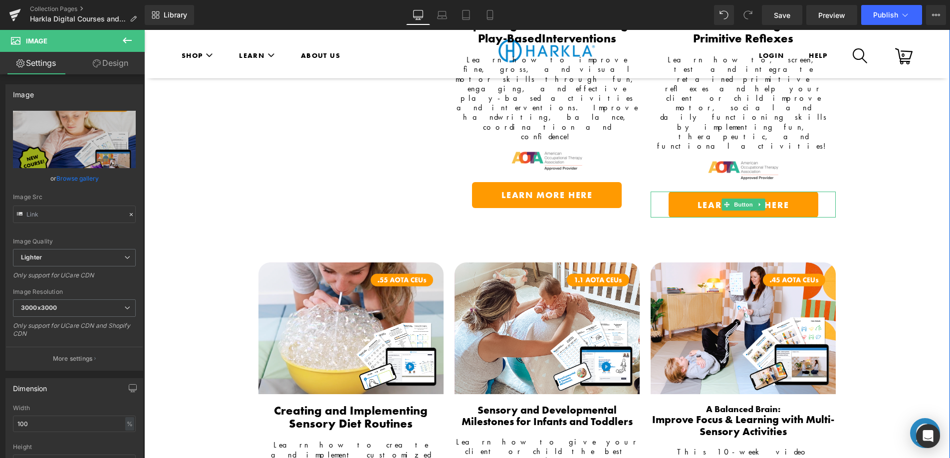
scroll to position [1186, 0]
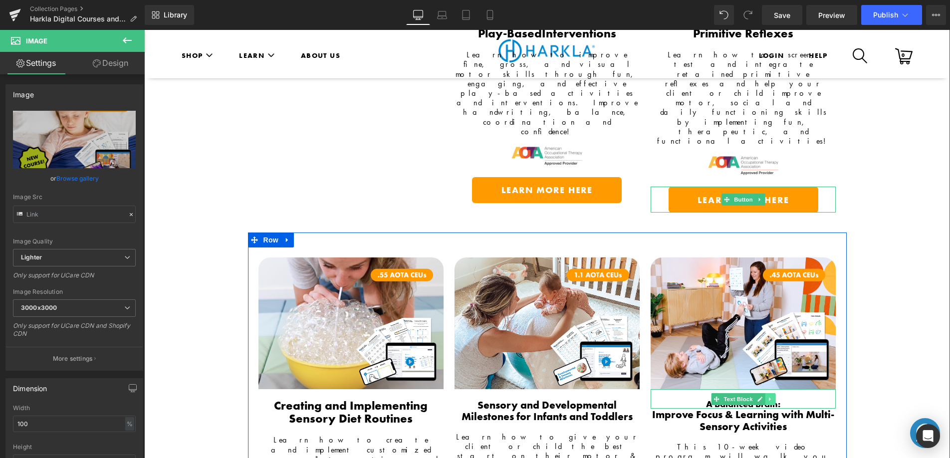
click at [770, 393] on link at bounding box center [770, 399] width 10 height 12
click at [762, 396] on icon at bounding box center [764, 398] width 5 height 5
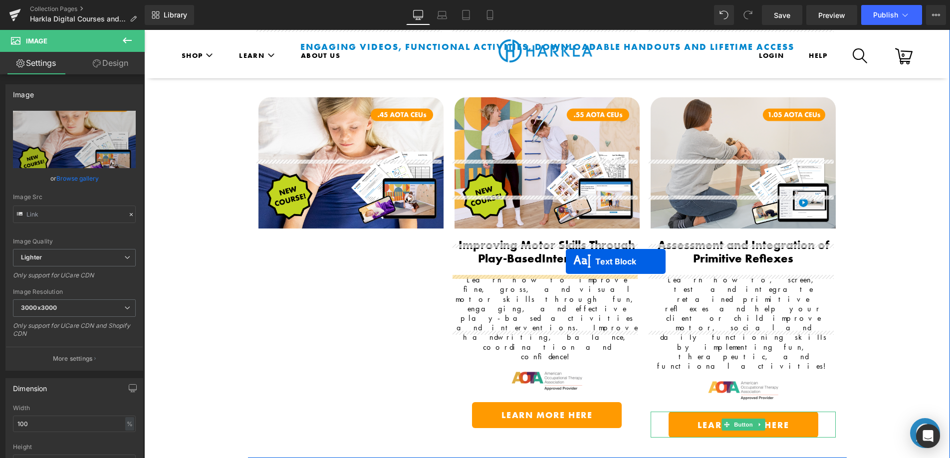
scroll to position [960, 0]
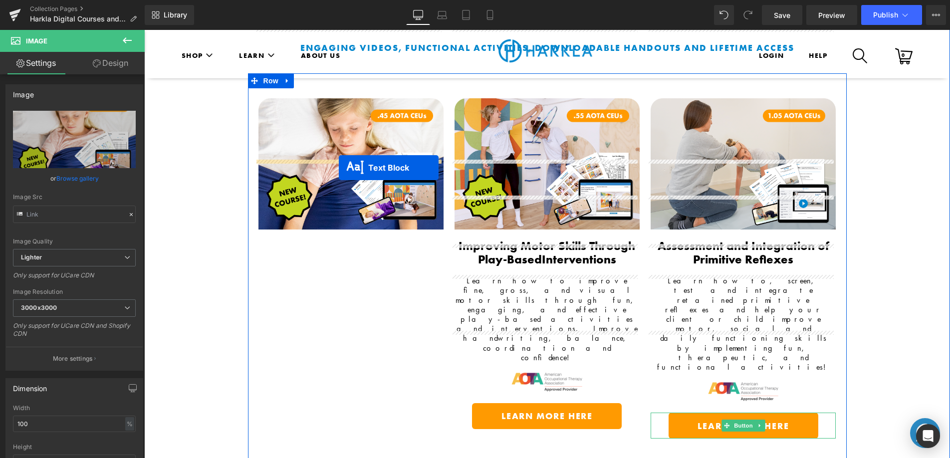
drag, startPoint x: 716, startPoint y: 292, endPoint x: 339, endPoint y: 168, distance: 397.0
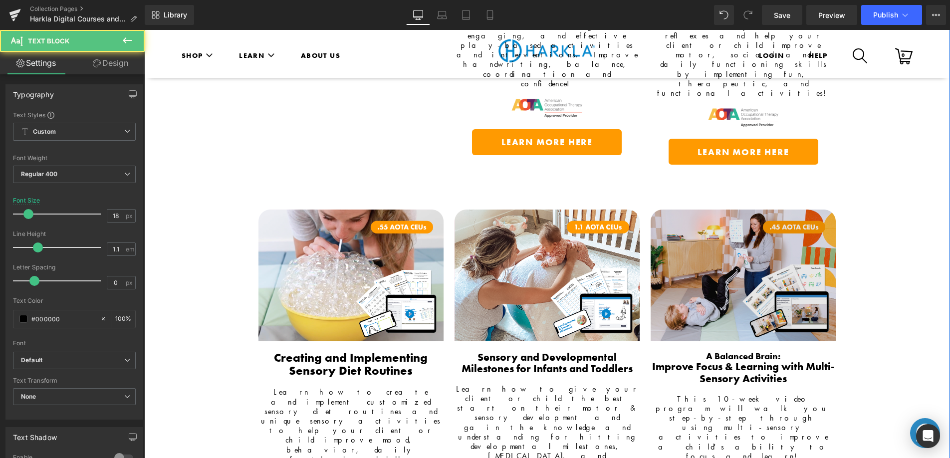
scroll to position [1244, 0]
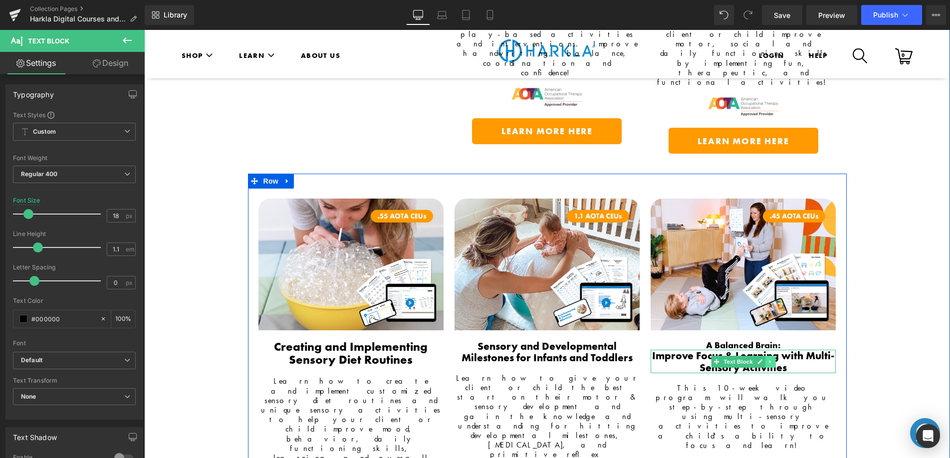
click at [767, 359] on icon at bounding box center [769, 362] width 5 height 6
drag, startPoint x: 759, startPoint y: 235, endPoint x: 762, endPoint y: 225, distance: 10.9
click at [762, 359] on icon at bounding box center [764, 362] width 5 height 6
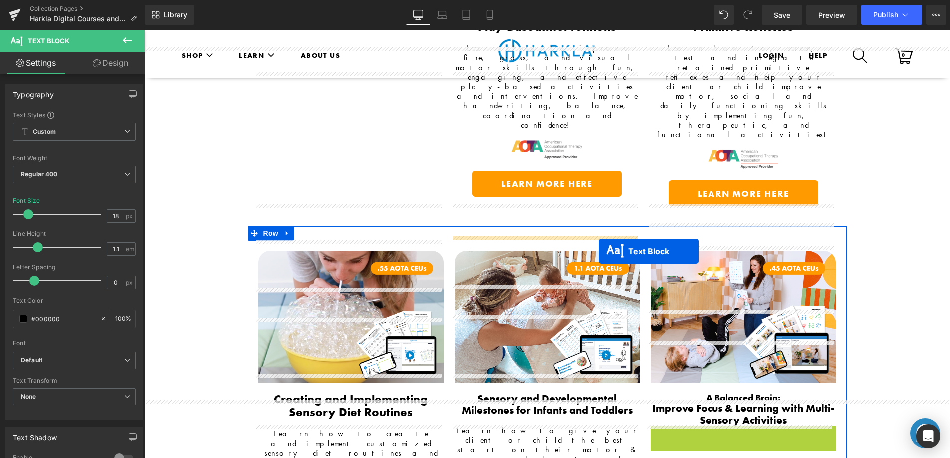
scroll to position [861, 0]
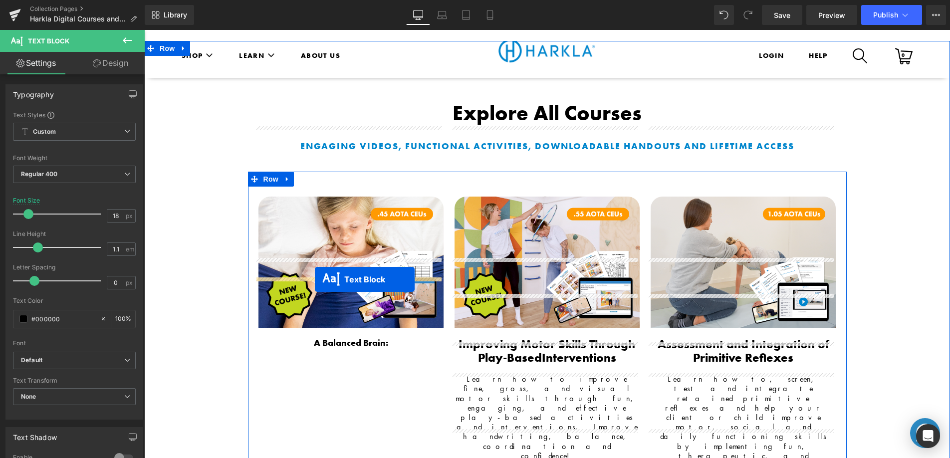
drag, startPoint x: 713, startPoint y: 258, endPoint x: 315, endPoint y: 279, distance: 399.0
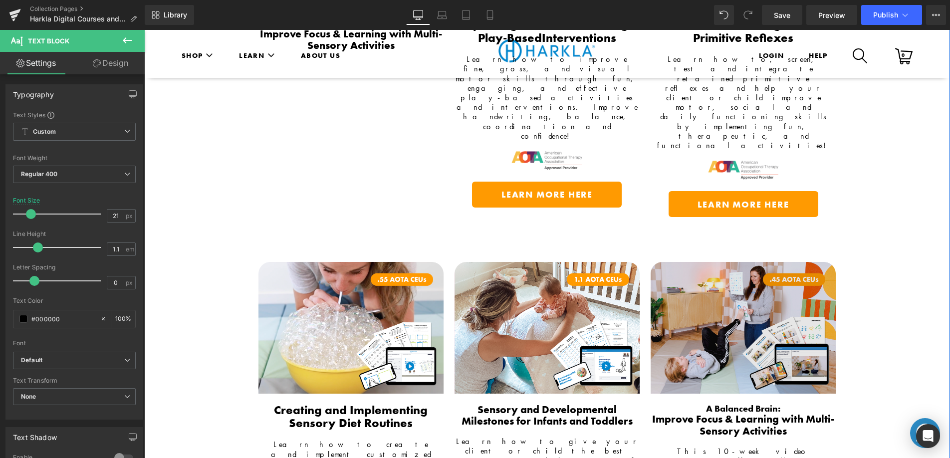
scroll to position [1200, 0]
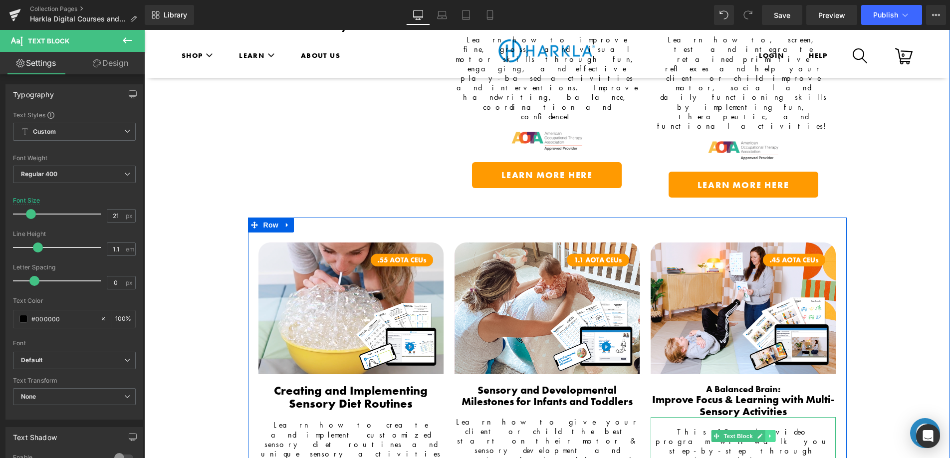
click at [765, 430] on link at bounding box center [770, 436] width 10 height 12
click at [762, 433] on icon at bounding box center [764, 435] width 5 height 5
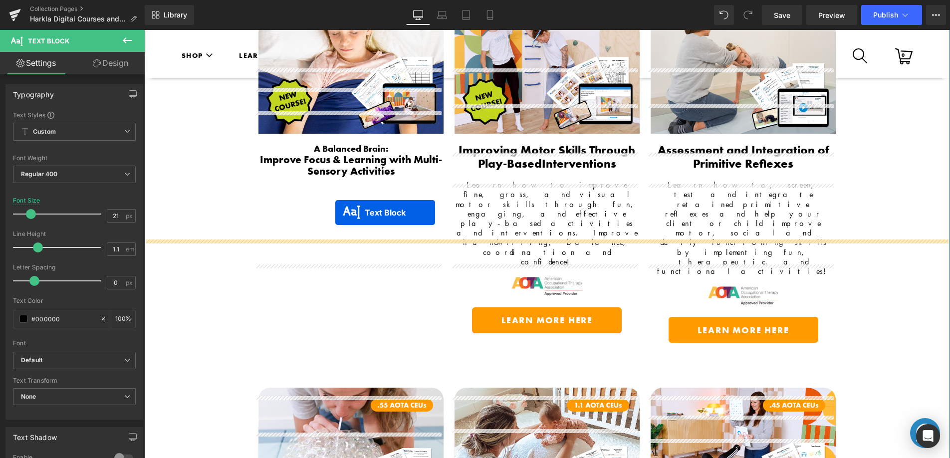
scroll to position [1049, 0]
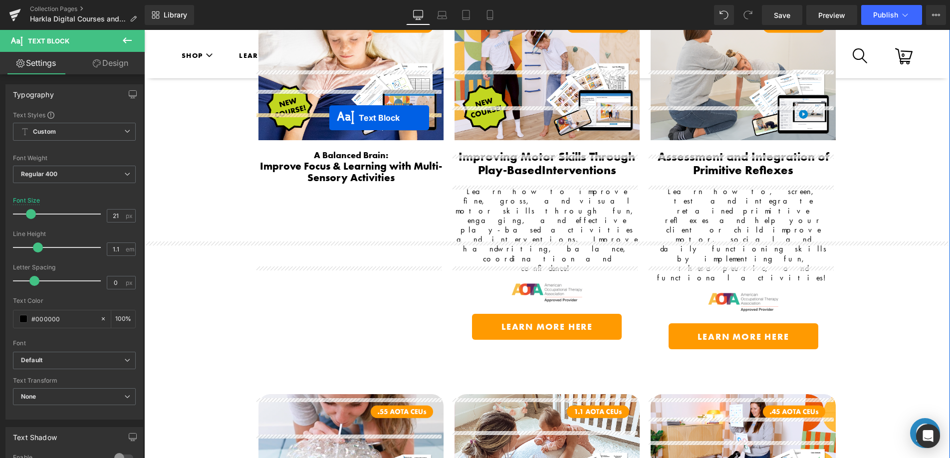
drag, startPoint x: 712, startPoint y: 349, endPoint x: 329, endPoint y: 118, distance: 446.6
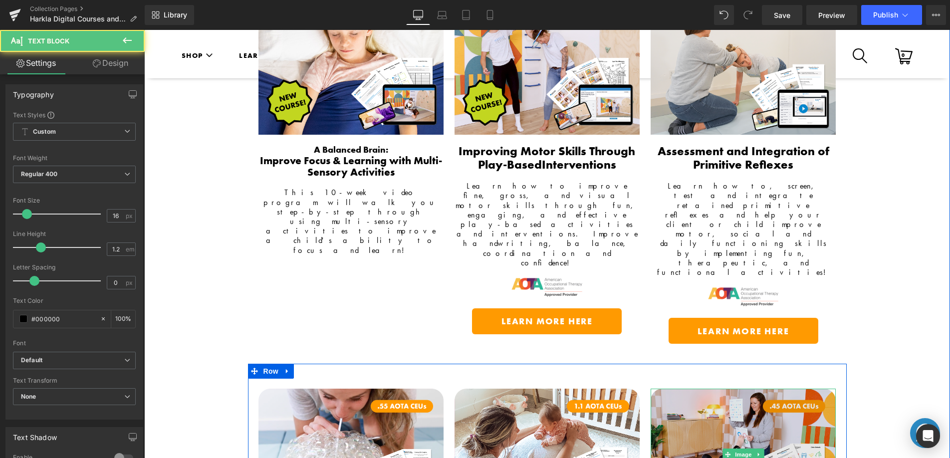
scroll to position [1059, 0]
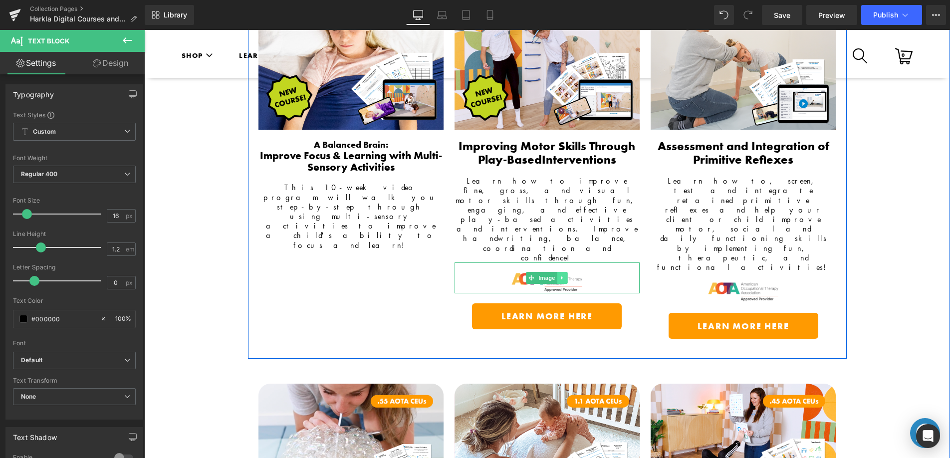
click at [560, 275] on icon at bounding box center [562, 278] width 5 height 6
click at [555, 275] on icon at bounding box center [557, 277] width 5 height 5
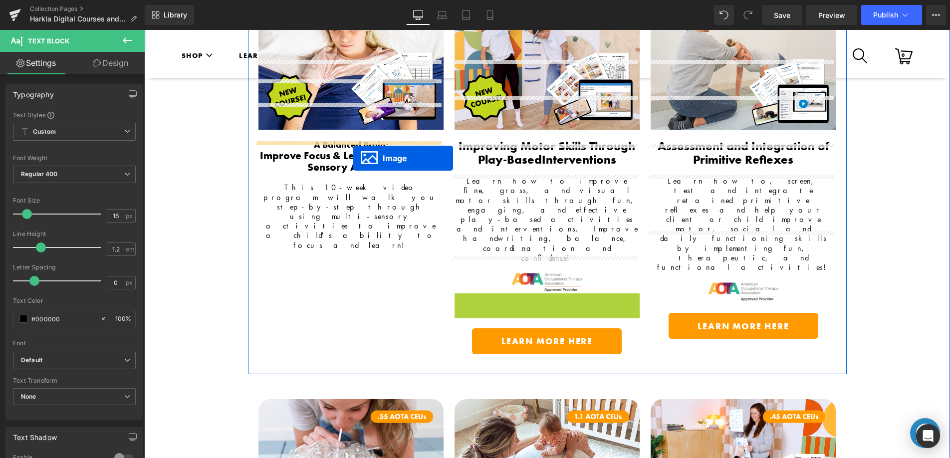
drag, startPoint x: 445, startPoint y: 174, endPoint x: 354, endPoint y: 158, distance: 92.7
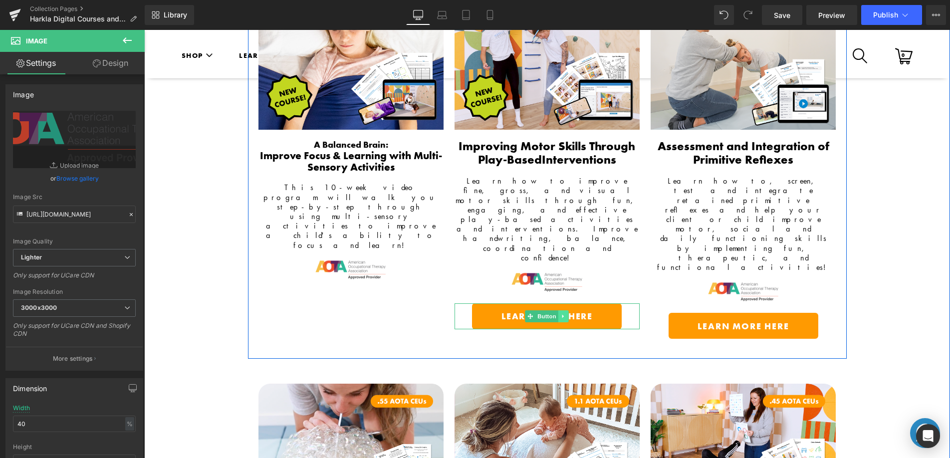
click at [561, 313] on icon at bounding box center [563, 316] width 5 height 6
click at [556, 313] on icon at bounding box center [558, 315] width 5 height 5
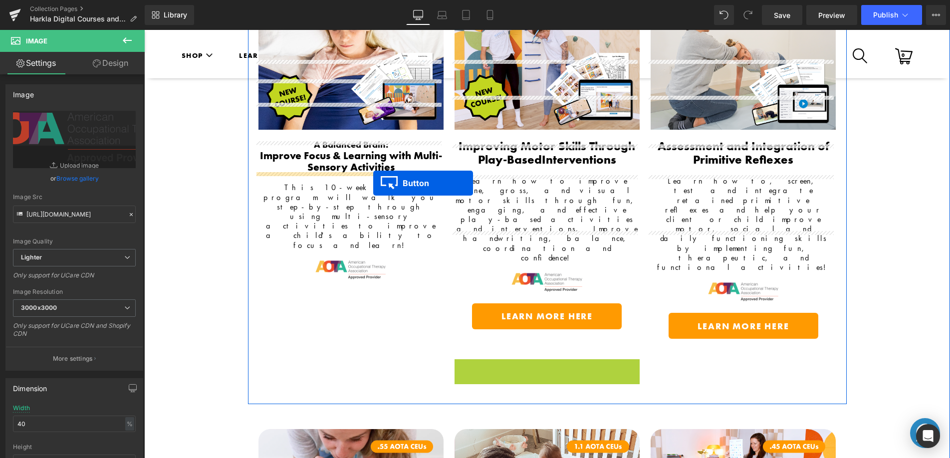
drag, startPoint x: 526, startPoint y: 256, endPoint x: 373, endPoint y: 183, distance: 169.8
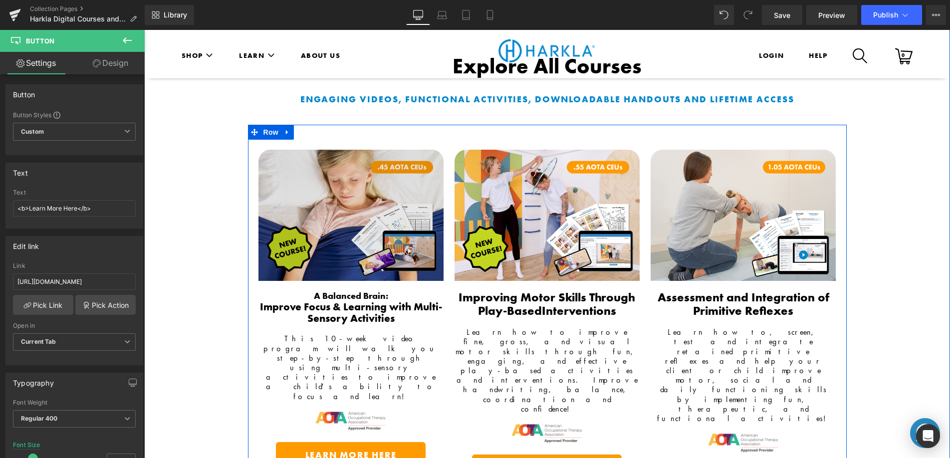
scroll to position [906, 0]
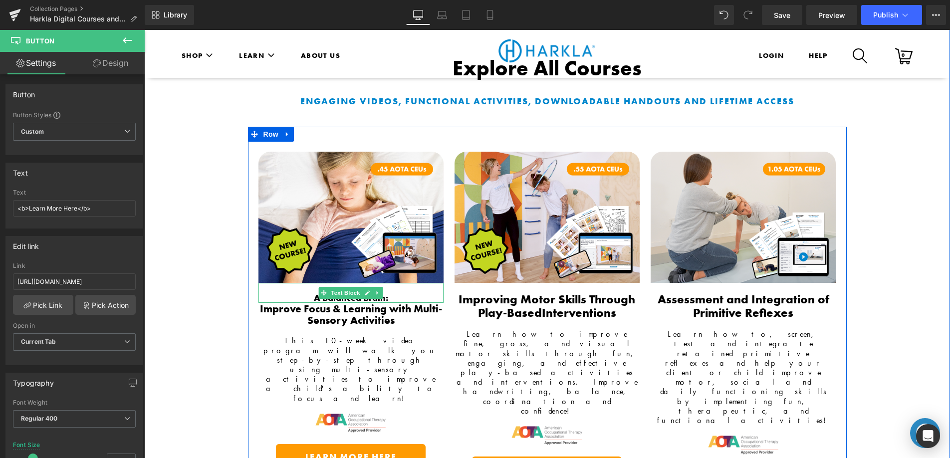
drag, startPoint x: 337, startPoint y: 227, endPoint x: 329, endPoint y: 231, distance: 8.5
click at [337, 287] on span "Text Block" at bounding box center [345, 293] width 33 height 12
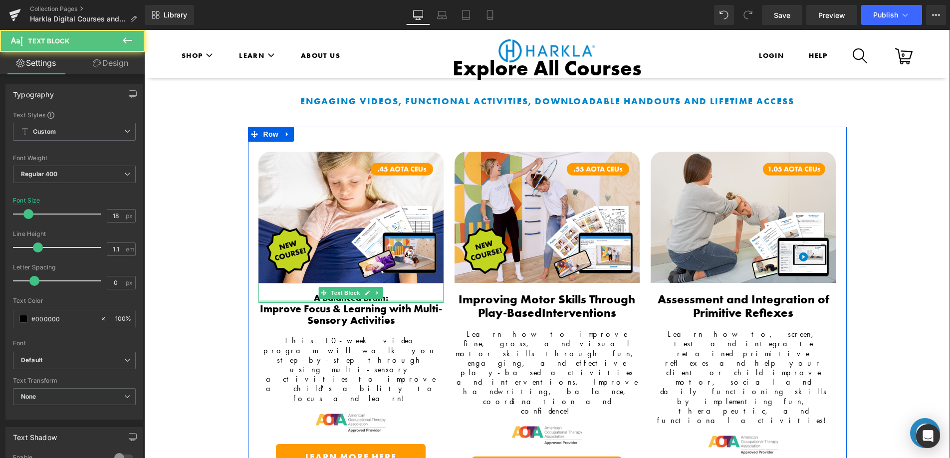
click at [324, 300] on div at bounding box center [350, 301] width 185 height 2
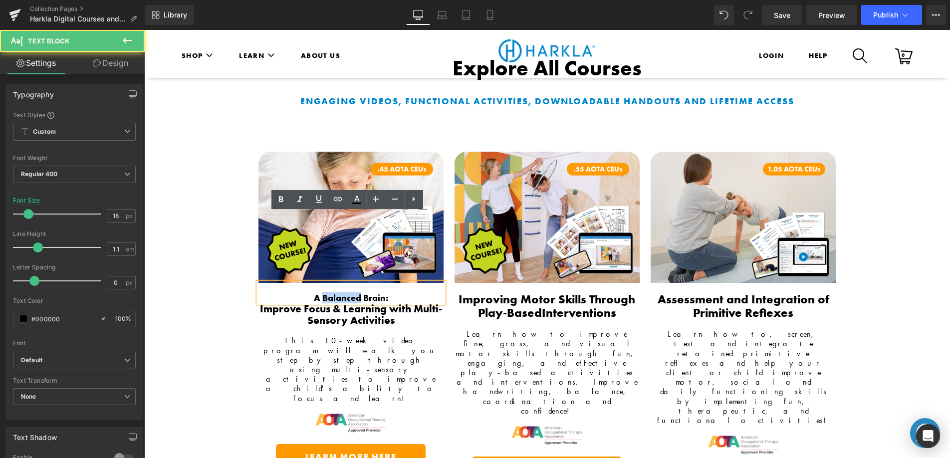
click at [324, 292] on strong "A Balanced Brain:" at bounding box center [351, 297] width 74 height 11
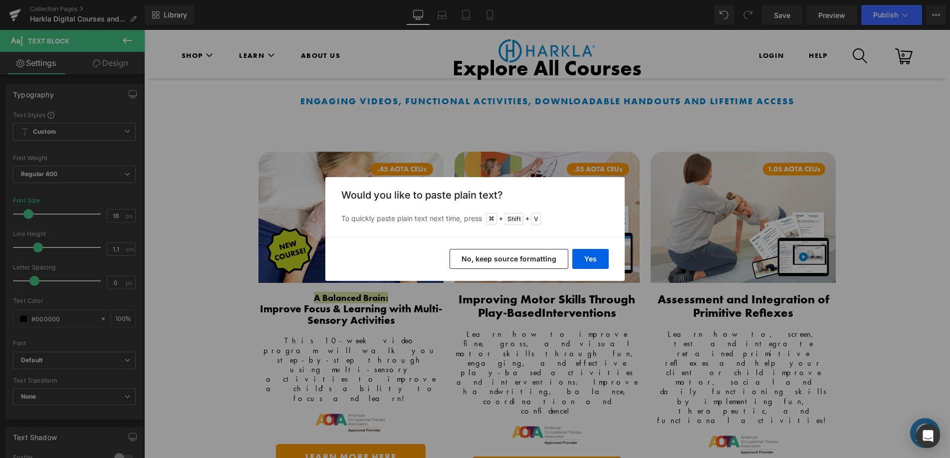
click at [517, 256] on button "No, keep source formatting" at bounding box center [508, 259] width 119 height 20
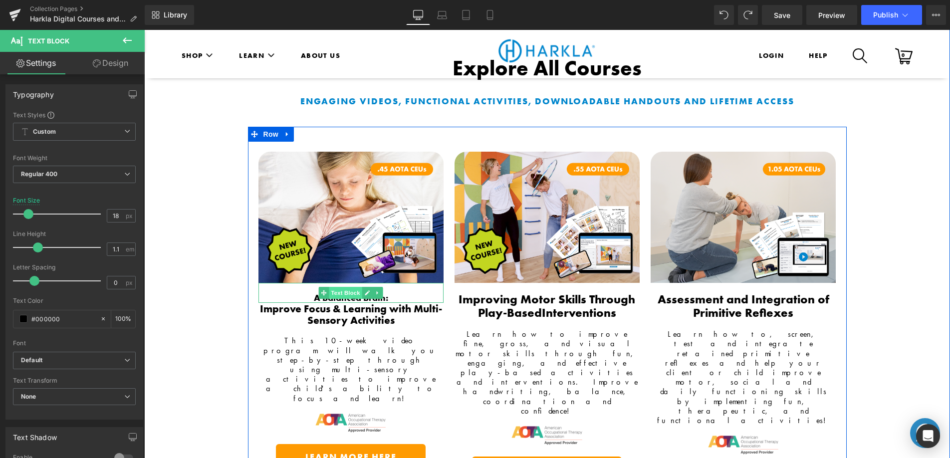
click at [344, 287] on span "Text Block" at bounding box center [345, 293] width 33 height 12
click at [306, 283] on div "A Balanced Brain:" at bounding box center [350, 293] width 185 height 20
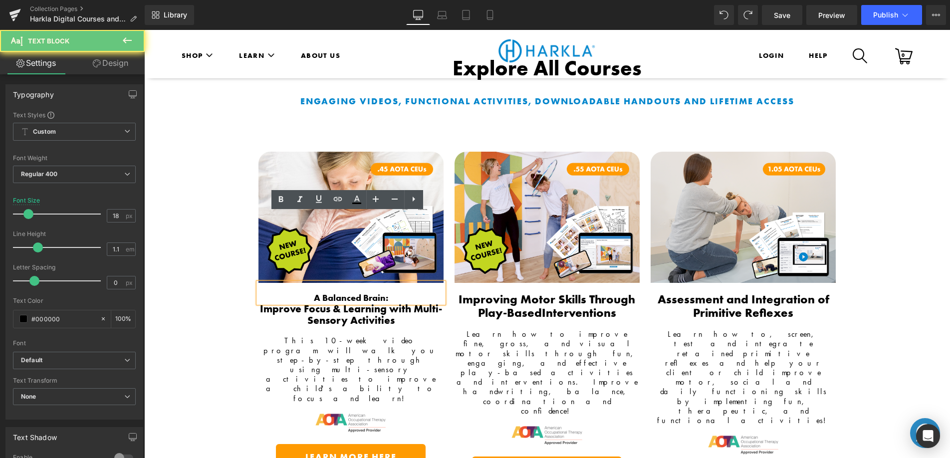
click at [307, 283] on div "A Balanced Brain:" at bounding box center [350, 293] width 185 height 20
click at [319, 292] on strong "A Balanced Brain:" at bounding box center [351, 297] width 74 height 11
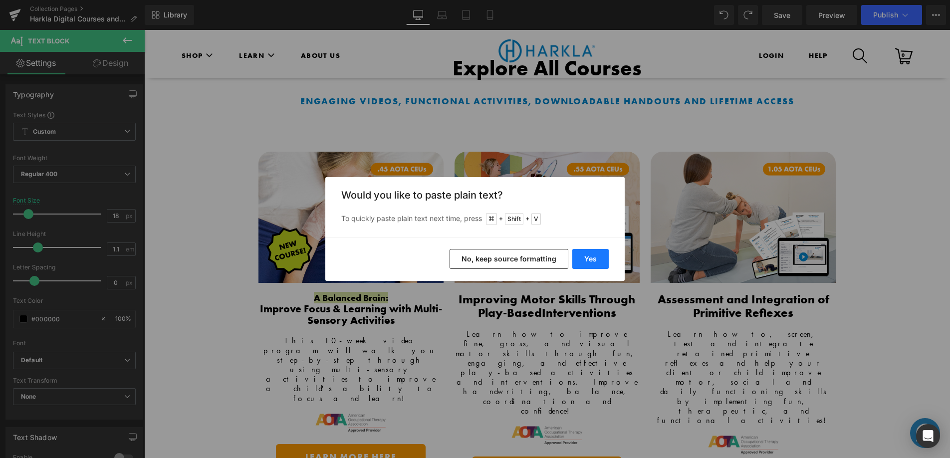
click at [598, 262] on button "Yes" at bounding box center [590, 259] width 36 height 20
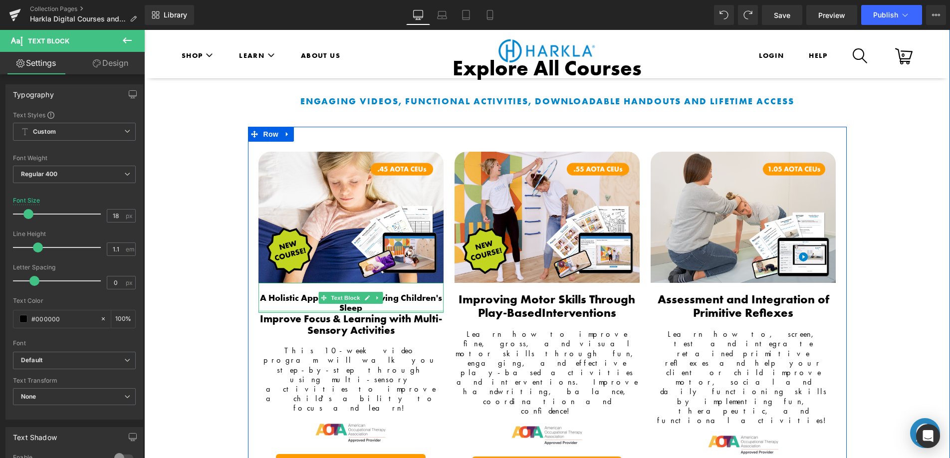
click at [367, 310] on div at bounding box center [350, 311] width 185 height 2
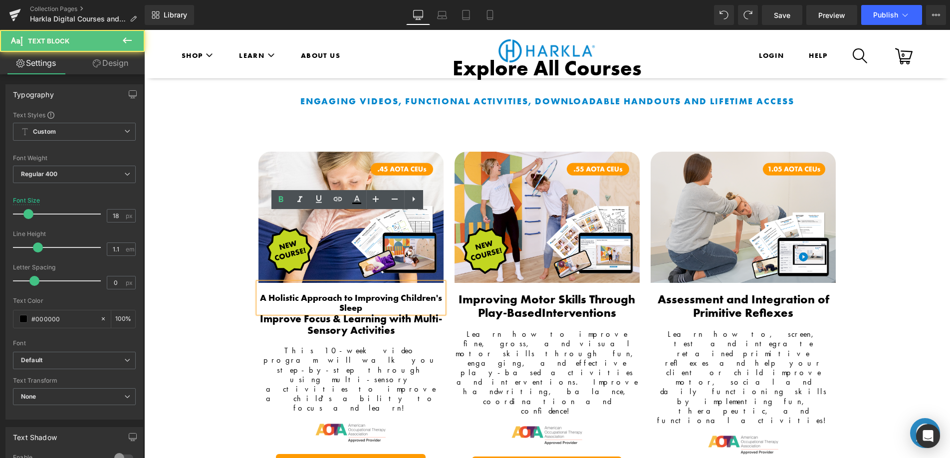
click at [367, 283] on div "A Holistic Approach to Improving Children's Sleep" at bounding box center [350, 298] width 185 height 30
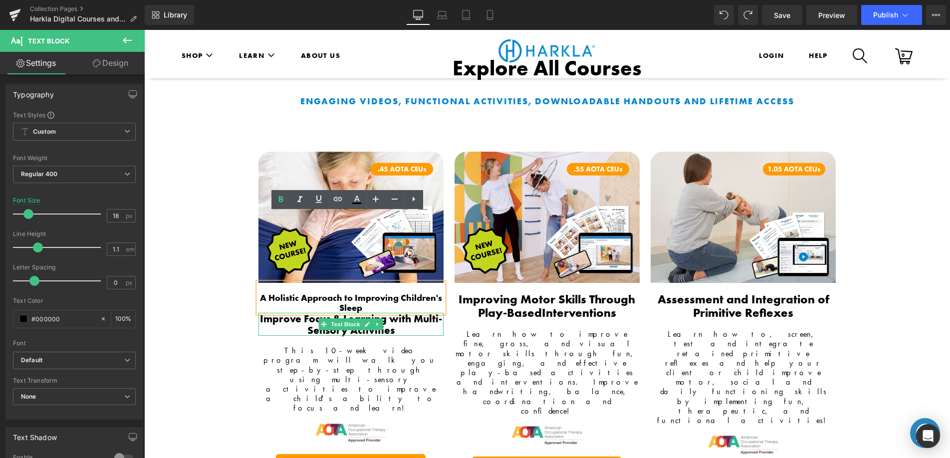
click at [409, 312] on strong "Improve Focus & Learning with Multi-Sensory Activities" at bounding box center [351, 324] width 182 height 25
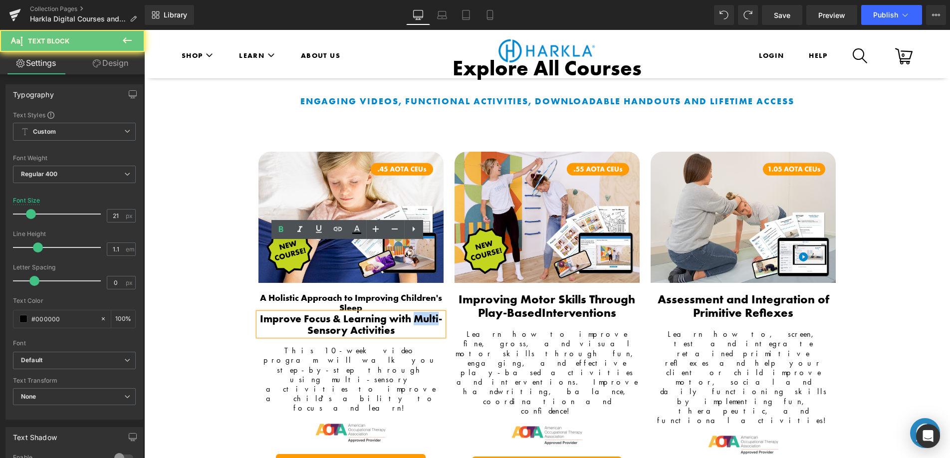
click at [409, 312] on strong "Improve Focus & Learning with Multi-Sensory Activities" at bounding box center [351, 324] width 182 height 25
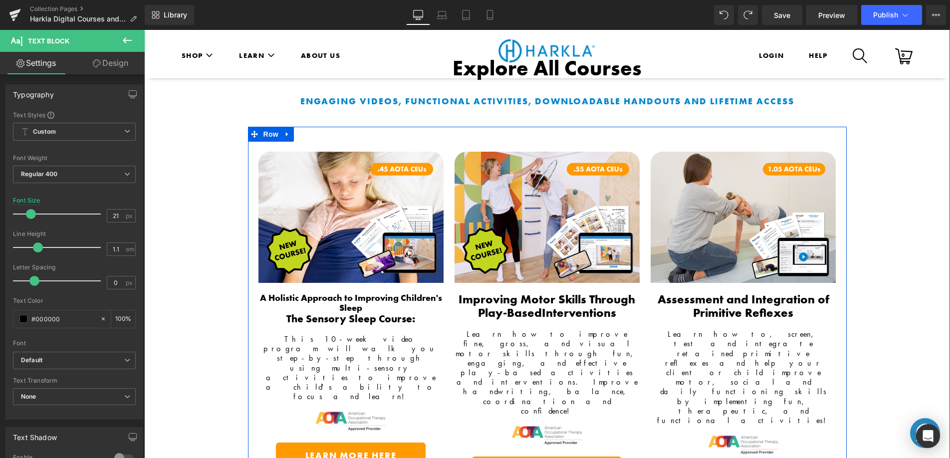
click at [524, 291] on b "Improving Motor Skills Through Play-Based" at bounding box center [546, 305] width 177 height 28
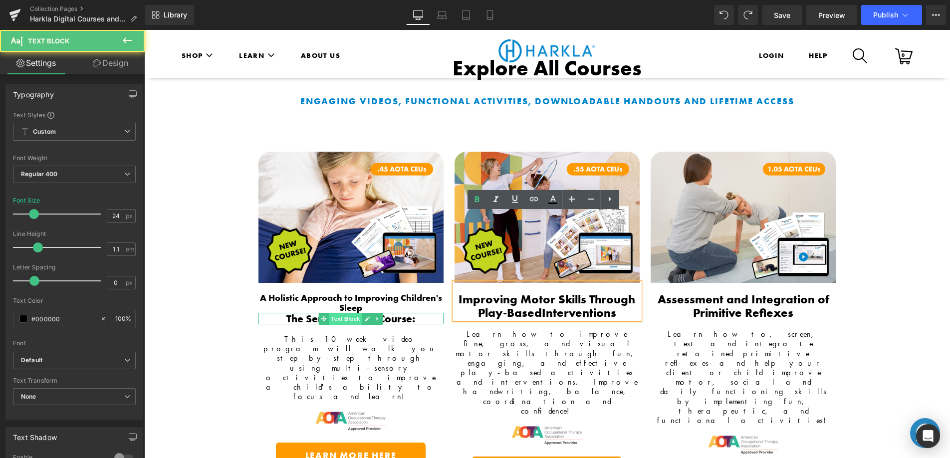
click at [348, 313] on span "Text Block" at bounding box center [345, 319] width 33 height 12
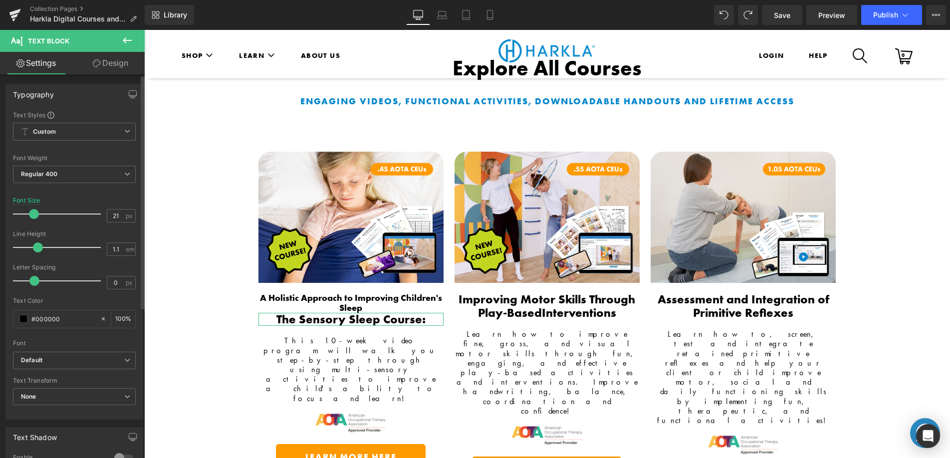
click at [36, 212] on span at bounding box center [34, 214] width 10 height 10
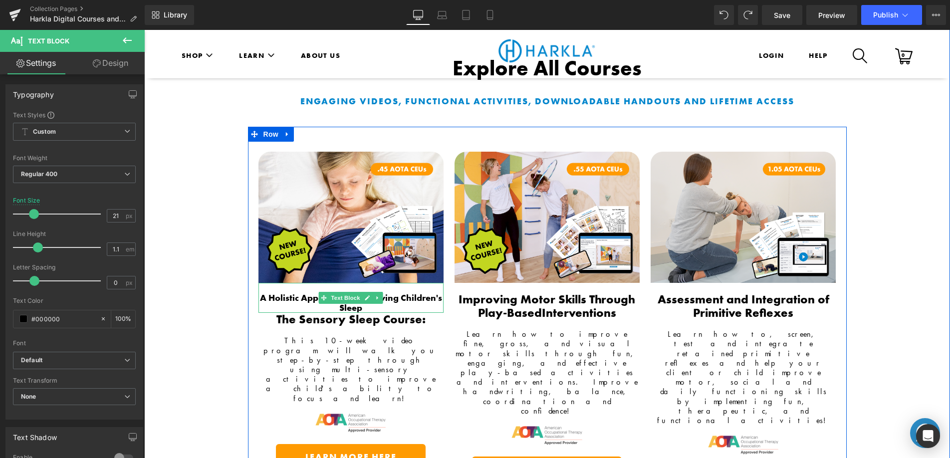
drag, startPoint x: 300, startPoint y: 228, endPoint x: 293, endPoint y: 228, distance: 6.5
click at [300, 292] on b "A Holistic Approach to Improving Children's Sleep" at bounding box center [351, 302] width 182 height 21
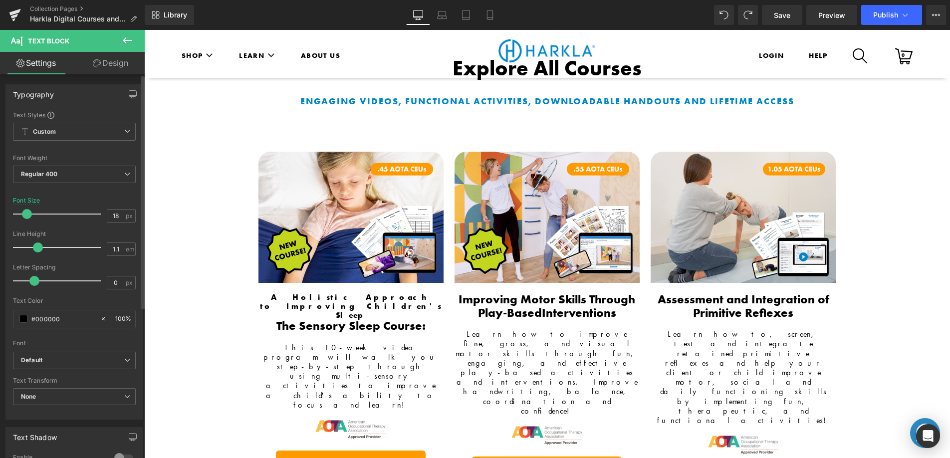
drag, startPoint x: 26, startPoint y: 212, endPoint x: 39, endPoint y: 212, distance: 12.5
click at [24, 213] on span at bounding box center [27, 214] width 10 height 10
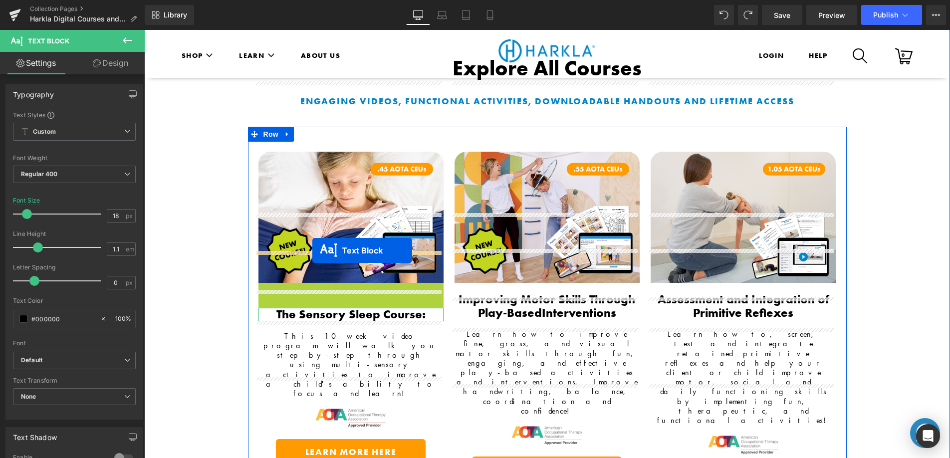
drag, startPoint x: 321, startPoint y: 221, endPoint x: 312, endPoint y: 250, distance: 30.4
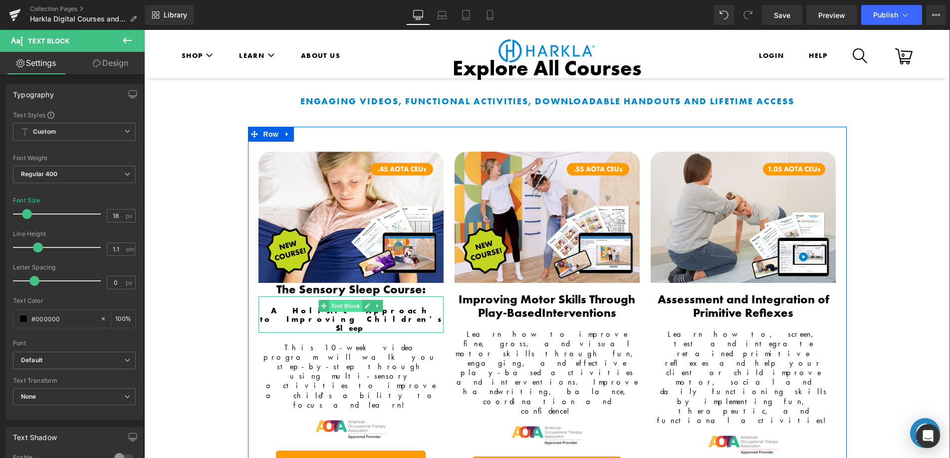
click at [338, 300] on span "Text Block" at bounding box center [345, 306] width 33 height 12
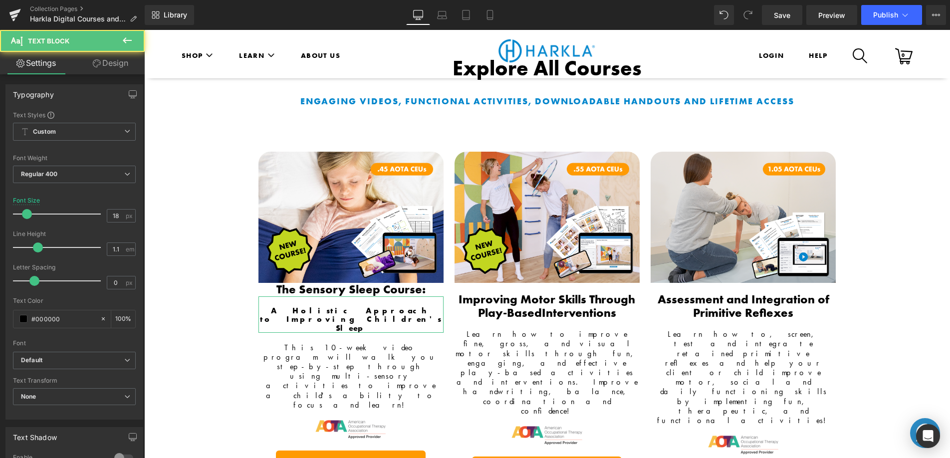
click at [104, 54] on link "Design" at bounding box center [110, 63] width 72 height 22
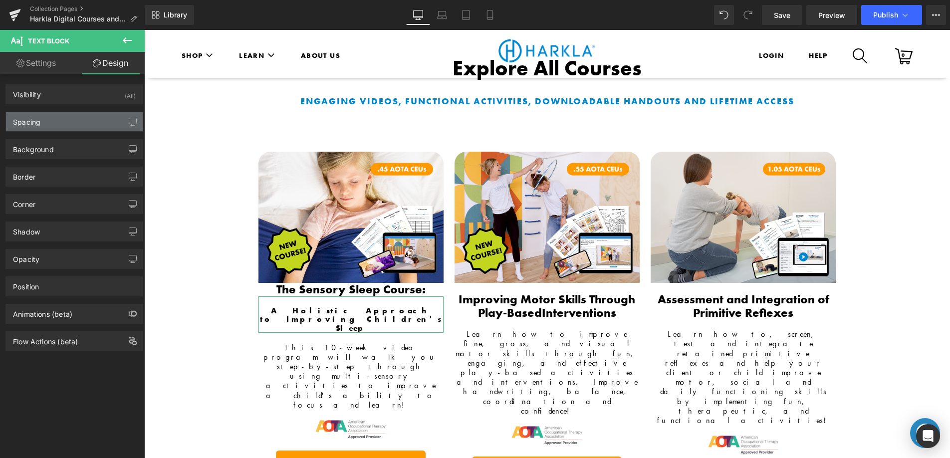
click at [57, 120] on div "Spacing" at bounding box center [74, 121] width 137 height 19
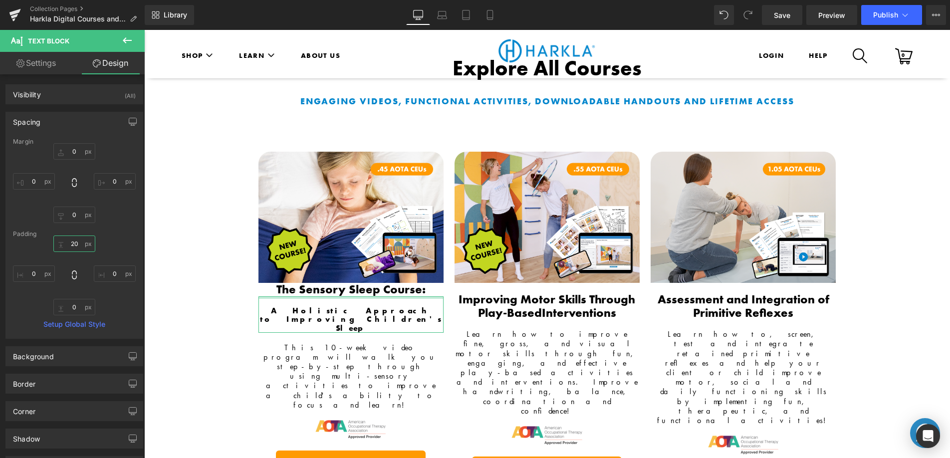
click at [71, 245] on input "text" at bounding box center [74, 243] width 42 height 16
type input "0"
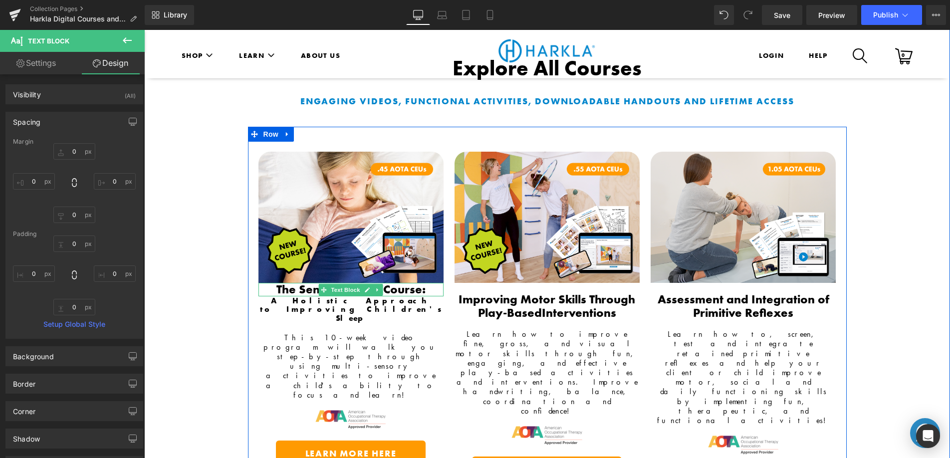
click at [337, 284] on span "Text Block" at bounding box center [345, 290] width 33 height 12
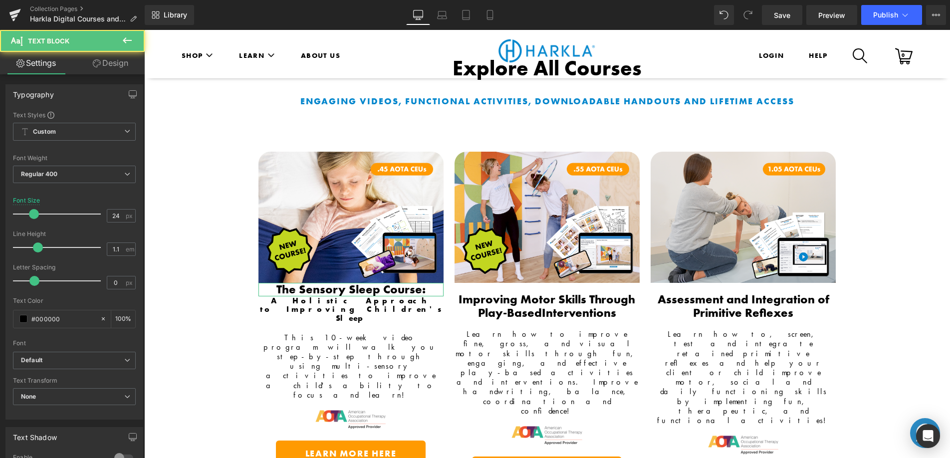
drag, startPoint x: 105, startPoint y: 66, endPoint x: 71, endPoint y: 117, distance: 60.7
click at [105, 66] on link "Design" at bounding box center [110, 63] width 72 height 22
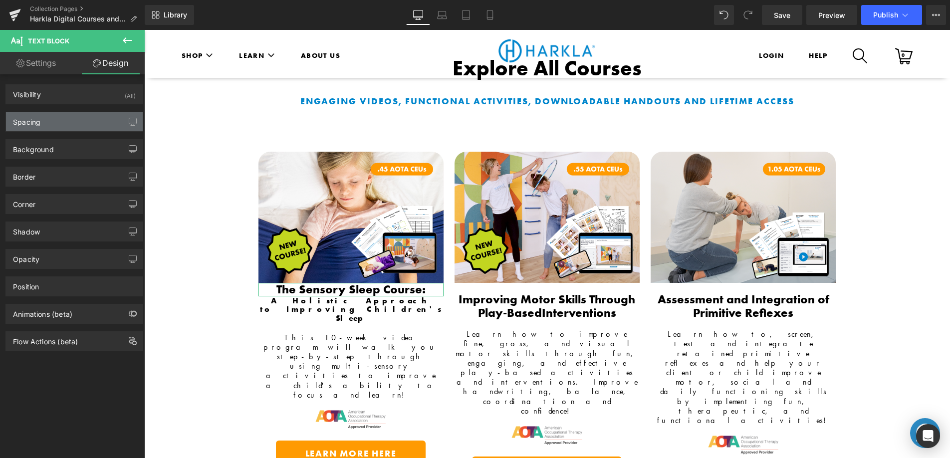
click at [66, 127] on div "Spacing" at bounding box center [74, 121] width 137 height 19
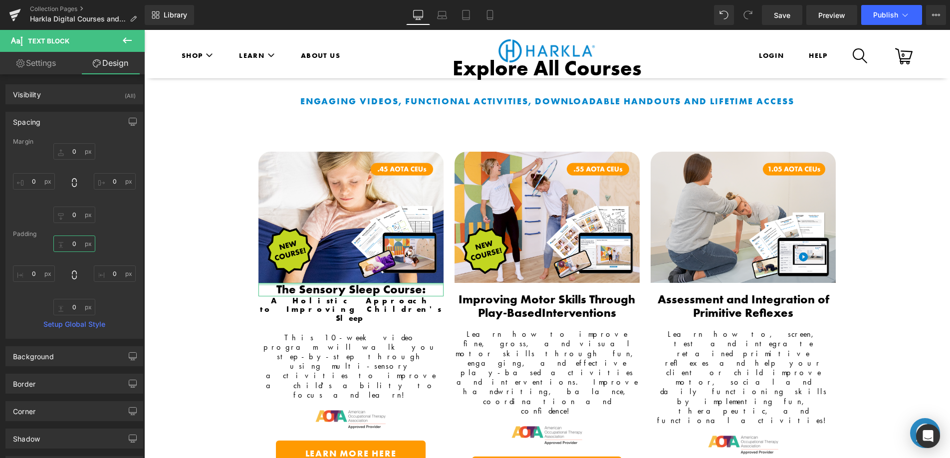
click at [64, 244] on input "text" at bounding box center [74, 243] width 42 height 16
type input "20"
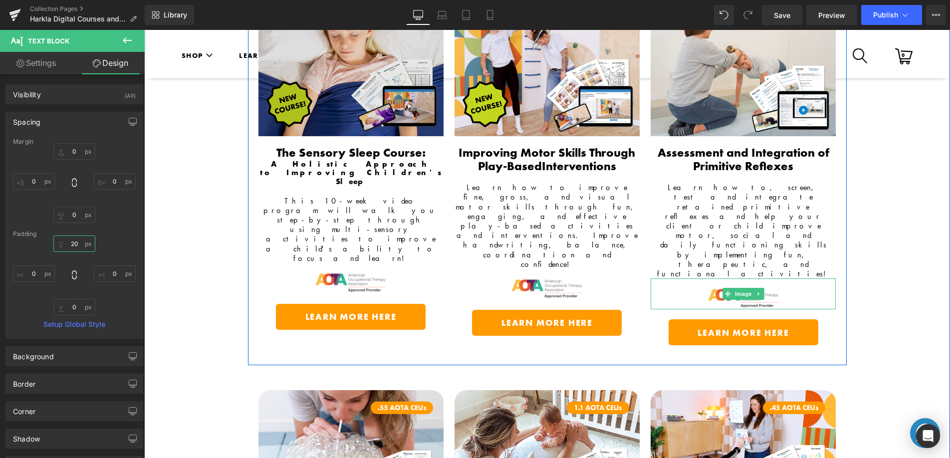
scroll to position [879, 0]
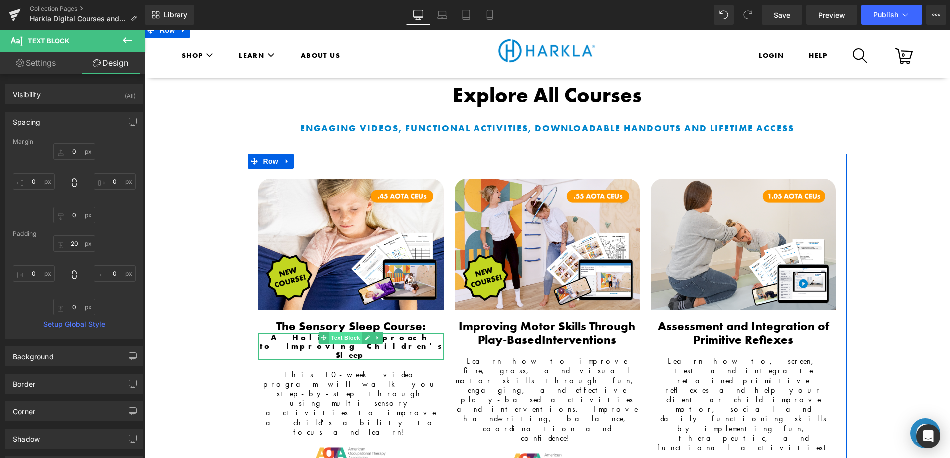
click at [345, 332] on span "Text Block" at bounding box center [345, 338] width 33 height 12
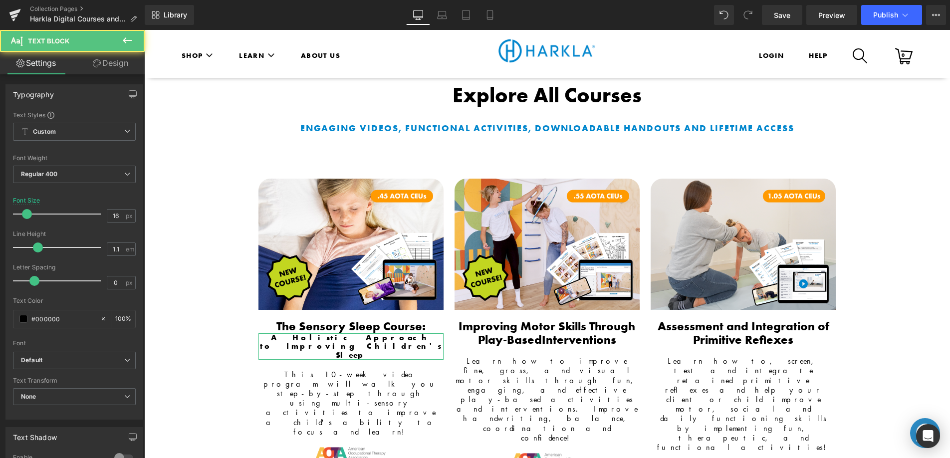
drag, startPoint x: 115, startPoint y: 64, endPoint x: 111, endPoint y: 68, distance: 5.3
click at [115, 64] on link "Design" at bounding box center [110, 63] width 72 height 22
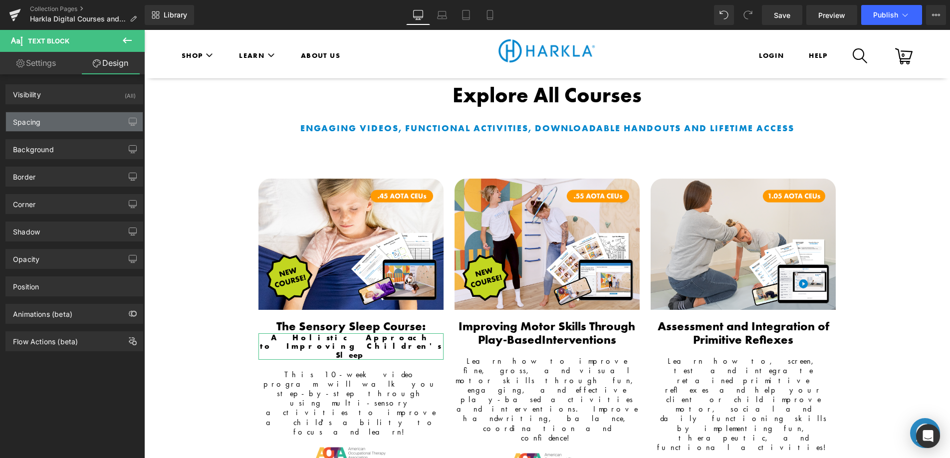
click at [76, 122] on div "Spacing" at bounding box center [74, 121] width 137 height 19
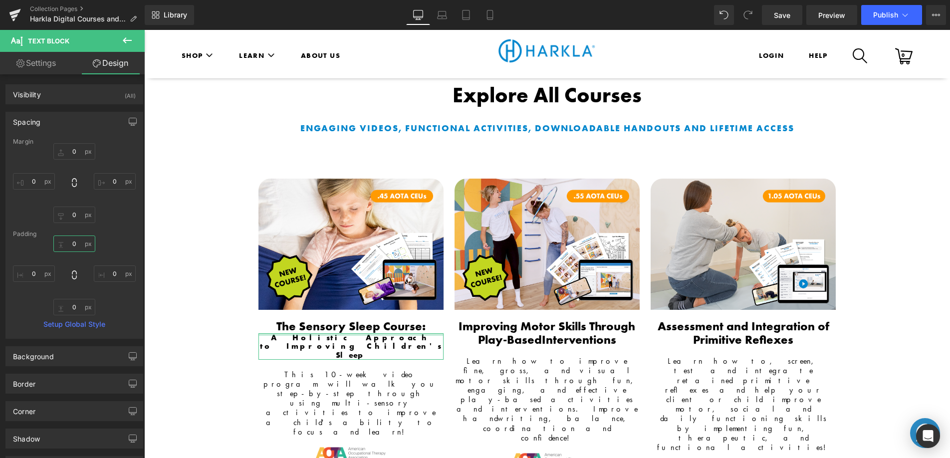
click at [64, 246] on input "0" at bounding box center [74, 243] width 42 height 16
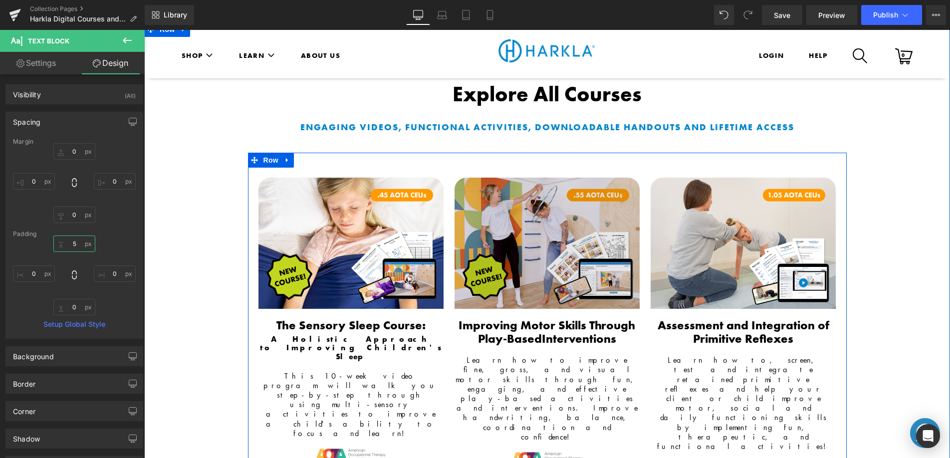
scroll to position [881, 0]
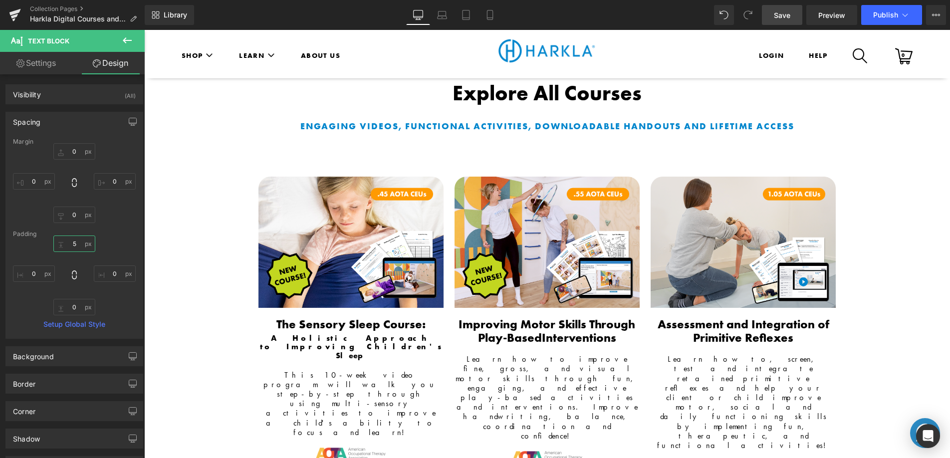
type input "5"
click at [786, 19] on span "Save" at bounding box center [782, 15] width 16 height 10
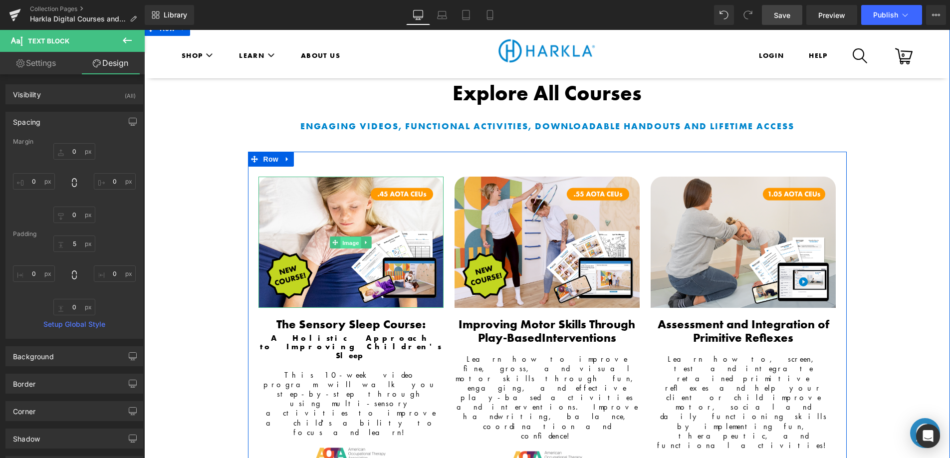
drag, startPoint x: 351, startPoint y: 170, endPoint x: 148, endPoint y: 206, distance: 206.8
click at [351, 237] on span "Image" at bounding box center [350, 243] width 21 height 12
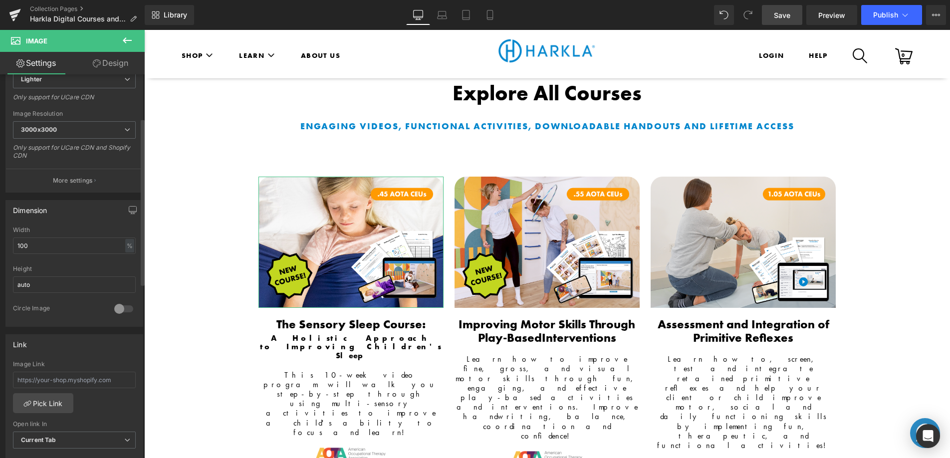
scroll to position [197, 0]
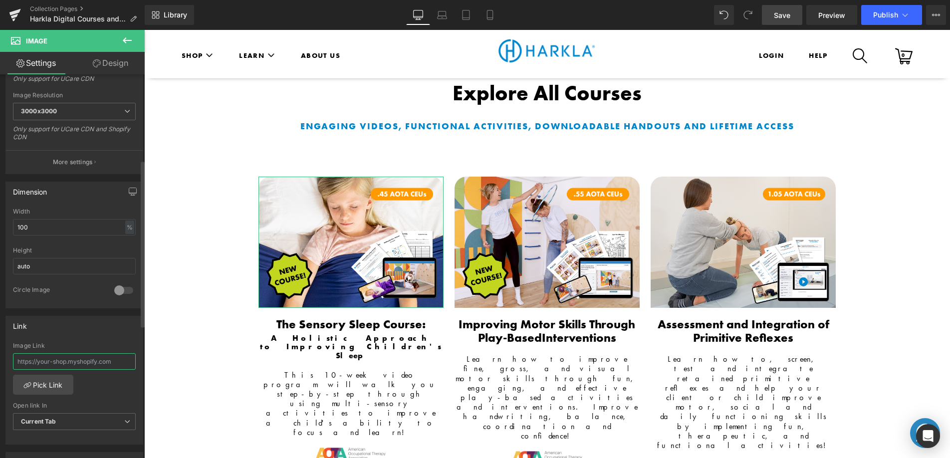
click at [82, 366] on input "text" at bounding box center [74, 361] width 123 height 16
paste input "[URL][DOMAIN_NAME]"
type input "[URL][DOMAIN_NAME]"
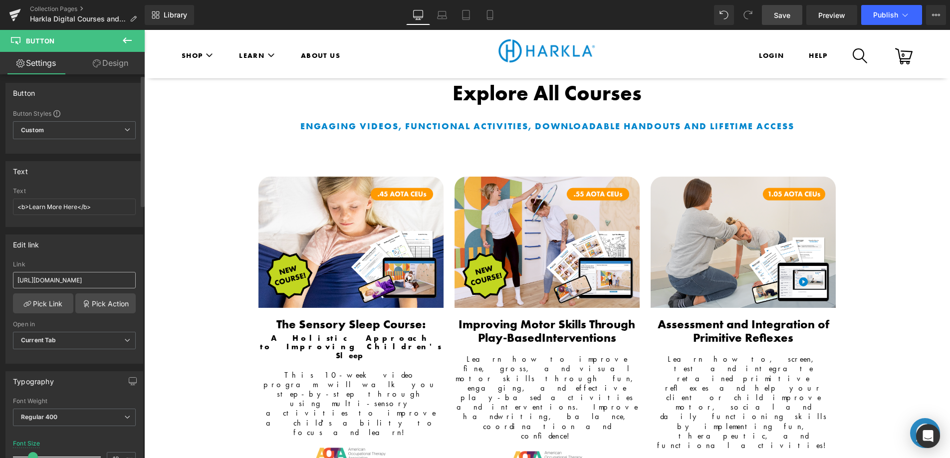
scroll to position [2, 0]
click at [87, 277] on input "[URL][DOMAIN_NAME]" at bounding box center [74, 279] width 123 height 16
click at [91, 279] on input "[URL][DOMAIN_NAME]" at bounding box center [74, 279] width 123 height 16
click at [92, 279] on input "[URL][DOMAIN_NAME]" at bounding box center [74, 279] width 123 height 16
paste input "[URL][DOMAIN_NAME]"
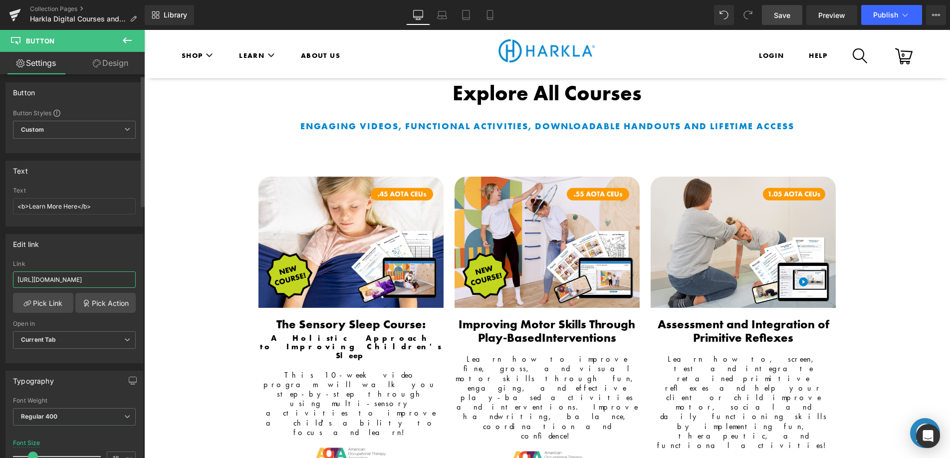
scroll to position [0, 28]
type input "[URL][DOMAIN_NAME]"
click at [797, 16] on link "Save" at bounding box center [782, 15] width 40 height 20
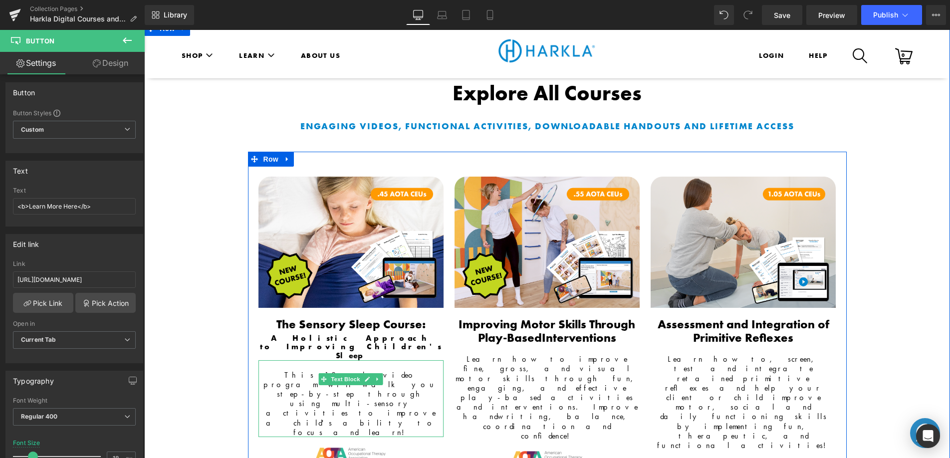
click at [302, 370] on span "This 10-week video program will walk you step-by-step through using multi-senso…" at bounding box center [350, 404] width 175 height 68
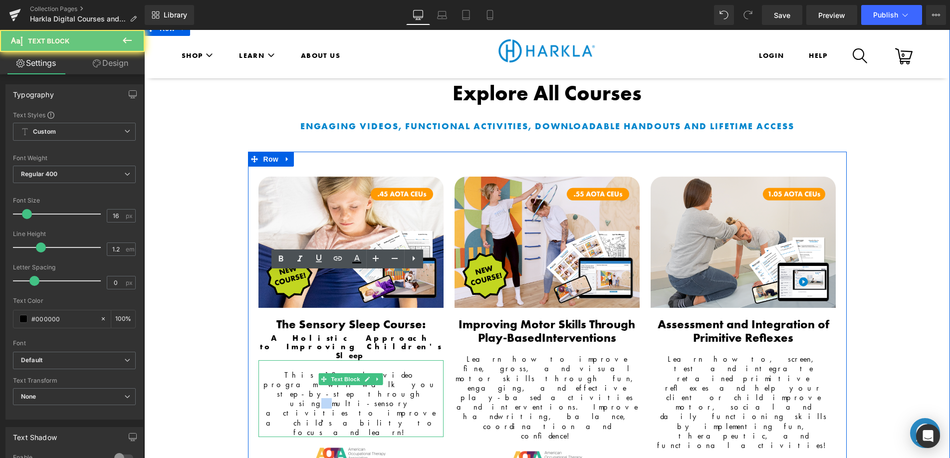
click at [302, 370] on span "This 10-week video program will walk you step-by-step through using multi-senso…" at bounding box center [350, 404] width 175 height 68
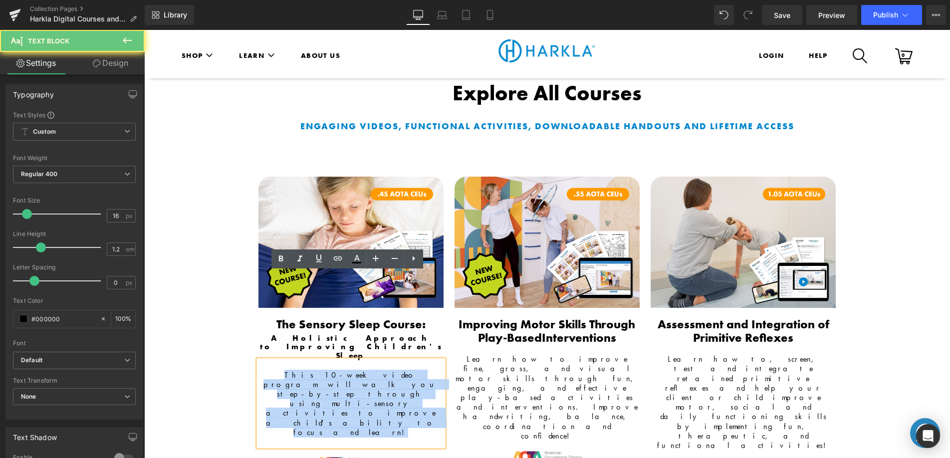
click at [303, 370] on span "This 10-week video program will walk you step-by-step through using multi-senso…" at bounding box center [350, 404] width 175 height 68
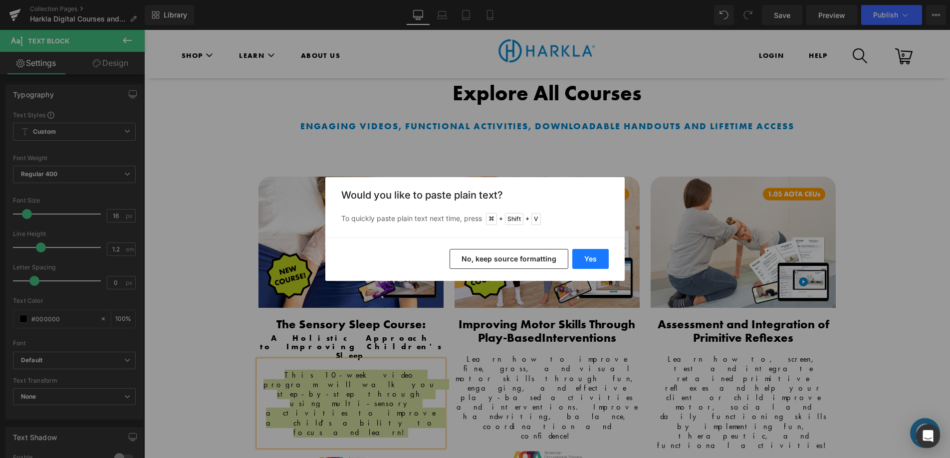
drag, startPoint x: 598, startPoint y: 262, endPoint x: 454, endPoint y: 232, distance: 147.2
click at [598, 262] on button "Yes" at bounding box center [590, 259] width 36 height 20
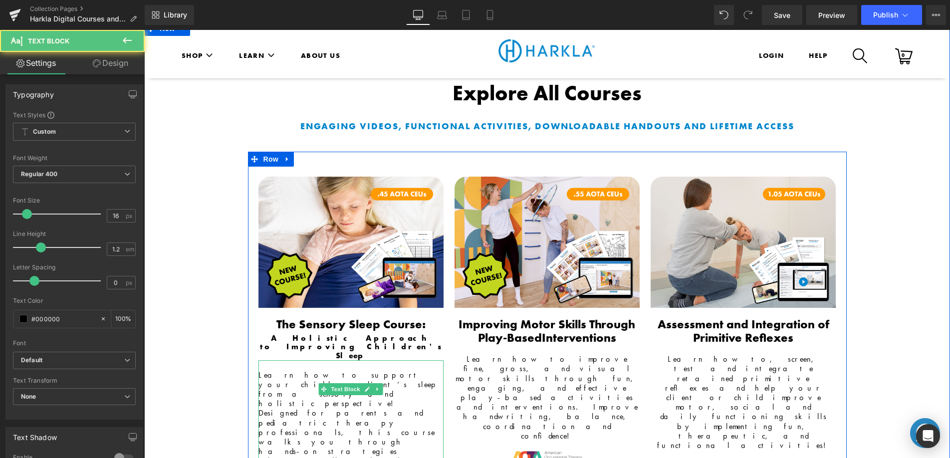
click at [279, 370] on font "Learn how to support your child or client’s sleep from a sensory and holistic p…" at bounding box center [348, 423] width 181 height 106
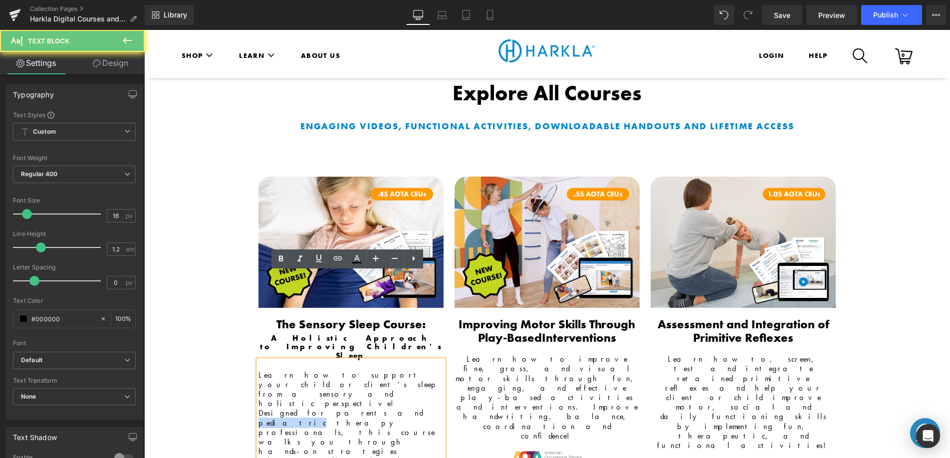
click at [279, 370] on font "Learn how to support your child or client’s sleep from a sensory and holistic p…" at bounding box center [348, 423] width 181 height 106
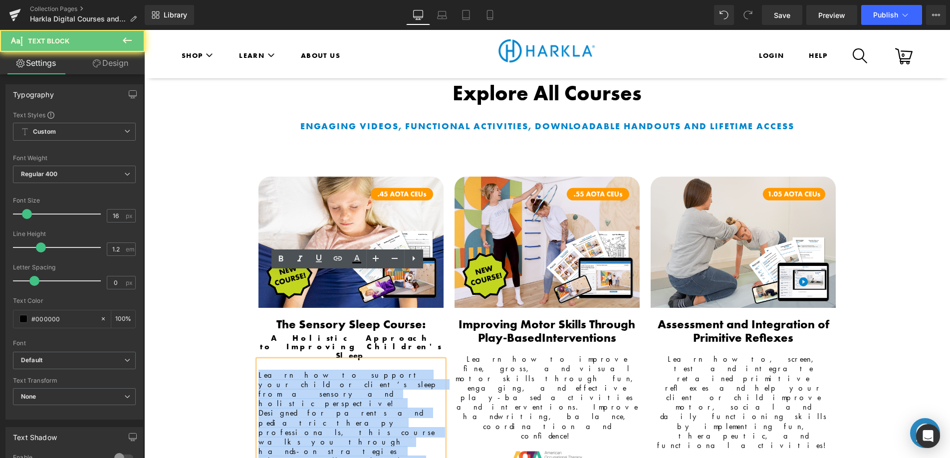
click at [279, 370] on font "Learn how to support your child or client’s sleep from a sensory and holistic p…" at bounding box center [348, 423] width 181 height 106
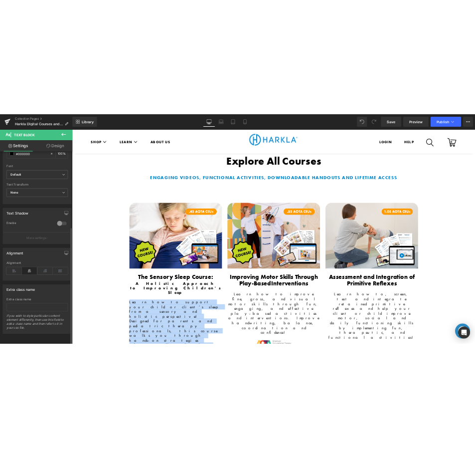
scroll to position [247, 0]
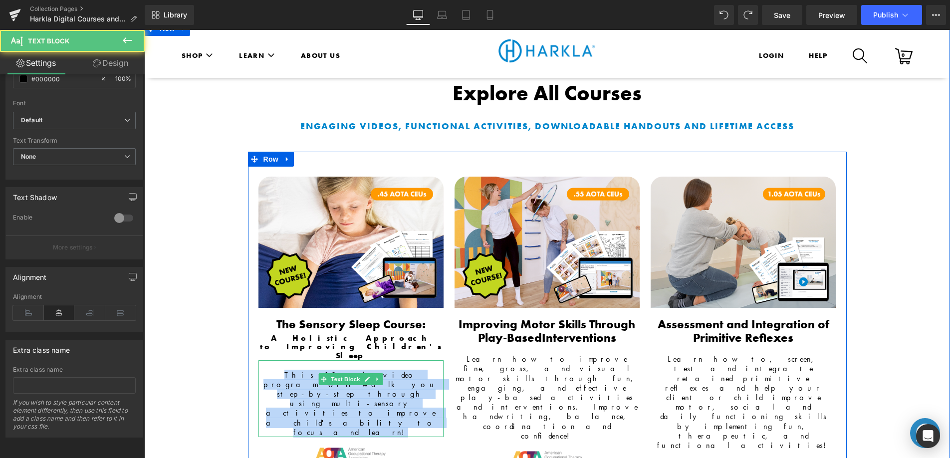
drag, startPoint x: 397, startPoint y: 305, endPoint x: 264, endPoint y: 289, distance: 133.2
click at [264, 360] on div "This 10-week video program will walk you step-by-step through using multi-senso…" at bounding box center [350, 398] width 185 height 77
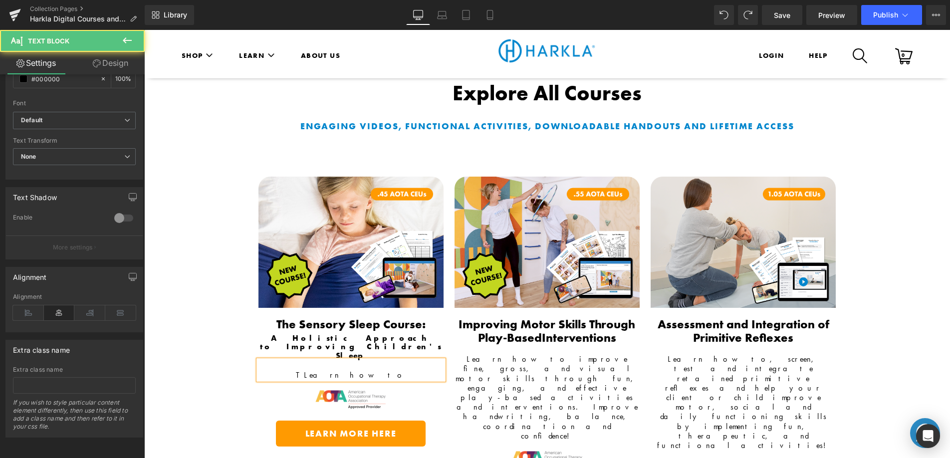
click at [329, 370] on span "TLearn how to" at bounding box center [351, 375] width 110 height 10
click at [380, 360] on div "Learn how to" at bounding box center [350, 369] width 185 height 19
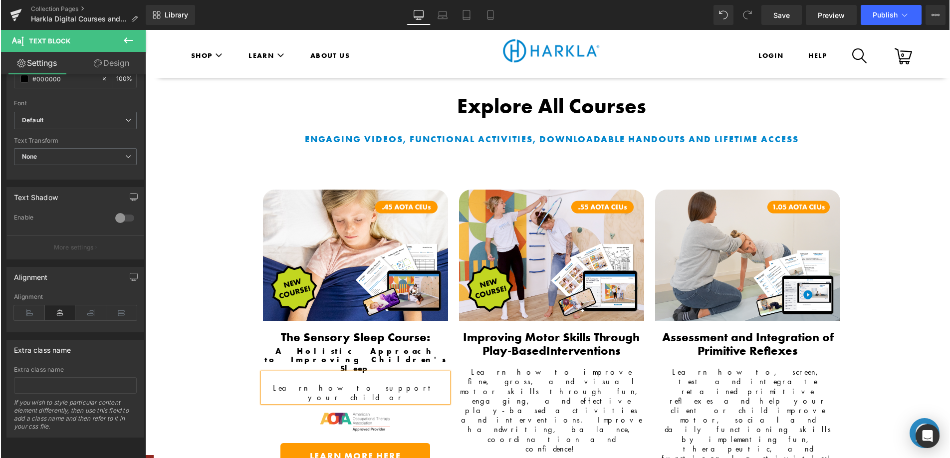
scroll to position [867, 0]
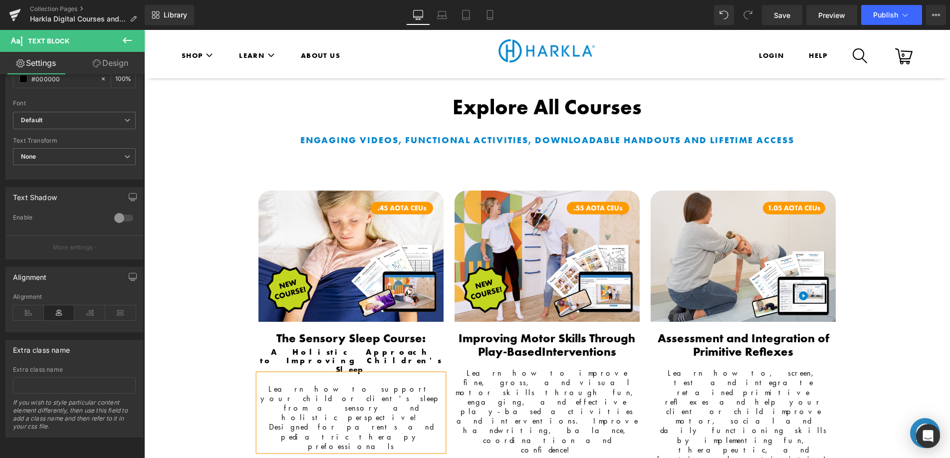
drag, startPoint x: 405, startPoint y: 321, endPoint x: 360, endPoint y: 314, distance: 46.0
click at [360, 374] on div "Learn how to support your child or client's sleep from a sensory and holistic p…" at bounding box center [350, 412] width 185 height 77
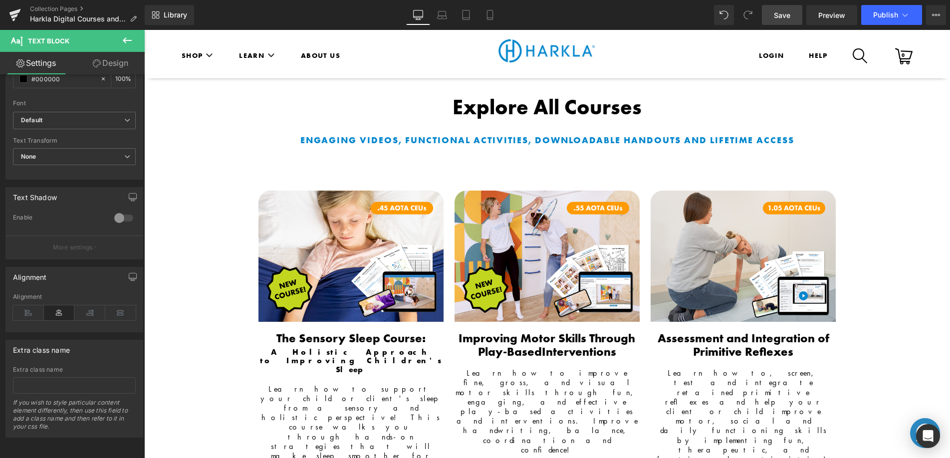
click at [790, 17] on span "Save" at bounding box center [782, 15] width 16 height 10
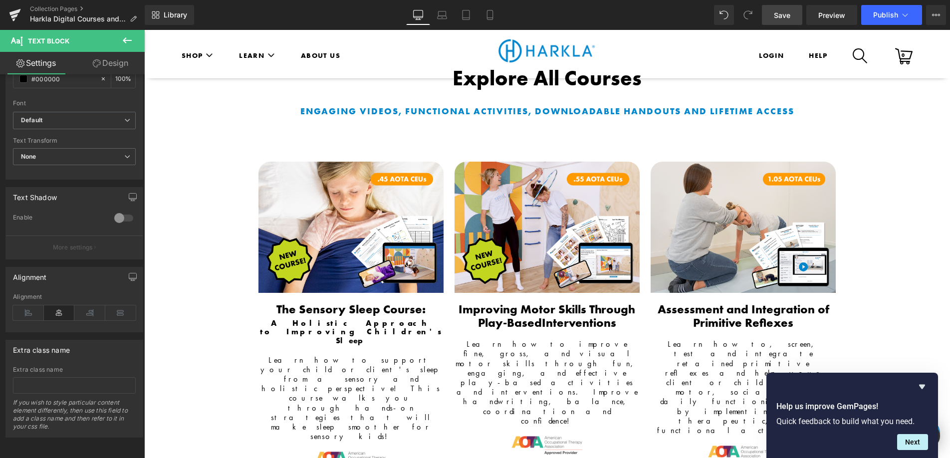
scroll to position [896, 0]
click at [788, 15] on span "Save" at bounding box center [782, 15] width 16 height 10
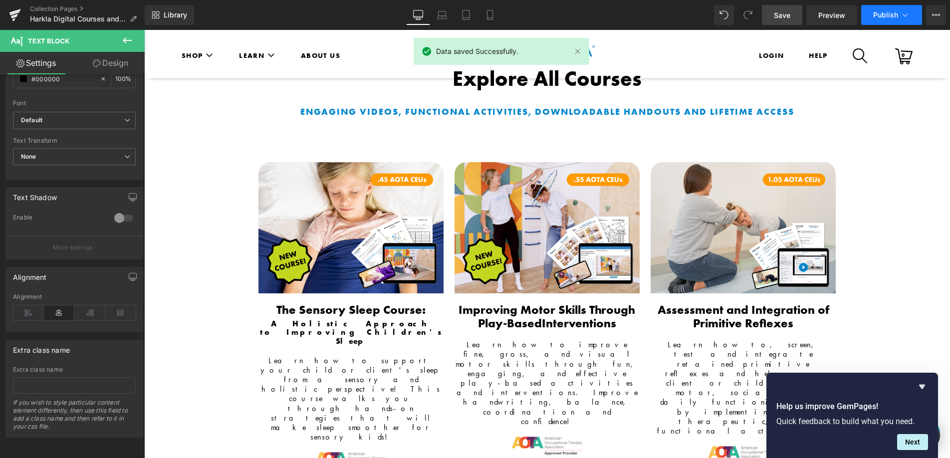
click at [888, 16] on span "Publish" at bounding box center [885, 15] width 25 height 8
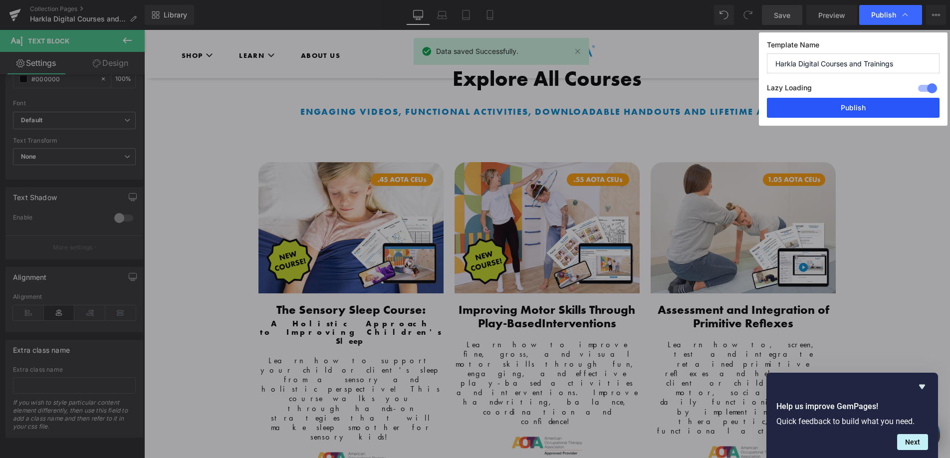
click at [821, 110] on button "Publish" at bounding box center [853, 108] width 173 height 20
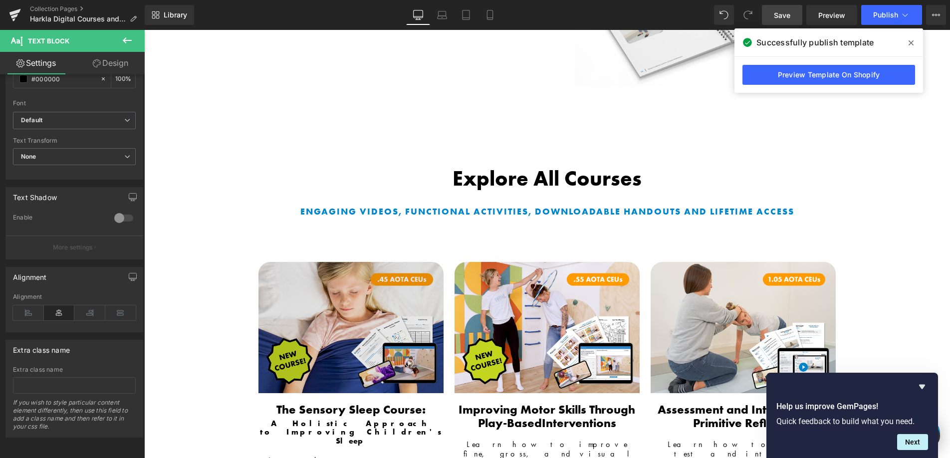
scroll to position [795, 0]
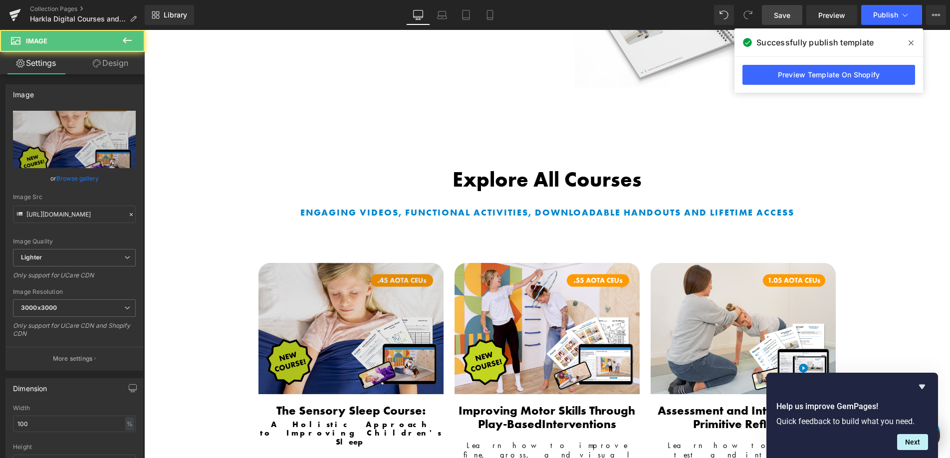
click at [363, 263] on img at bounding box center [350, 328] width 185 height 131
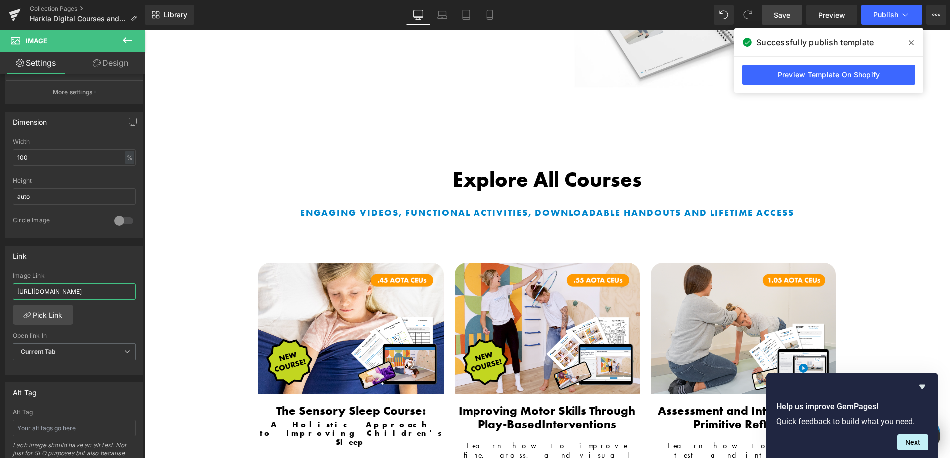
scroll to position [0, 29]
drag, startPoint x: 278, startPoint y: 329, endPoint x: 146, endPoint y: 294, distance: 137.1
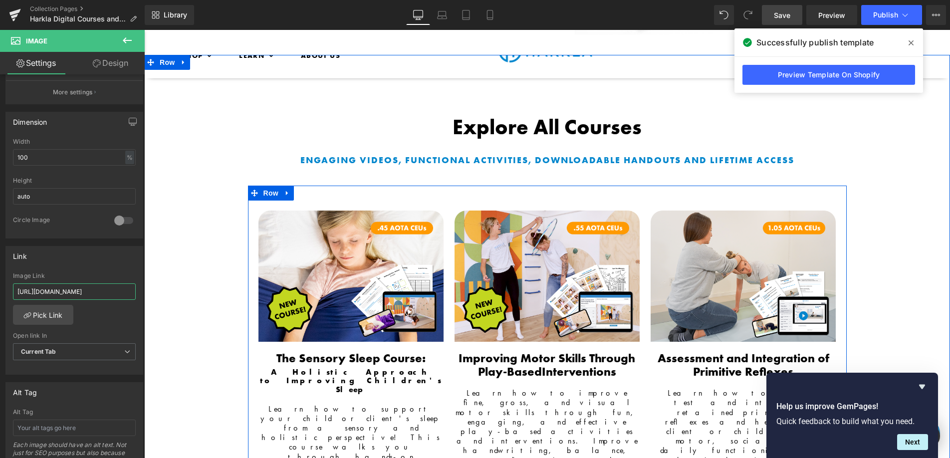
scroll to position [981, 0]
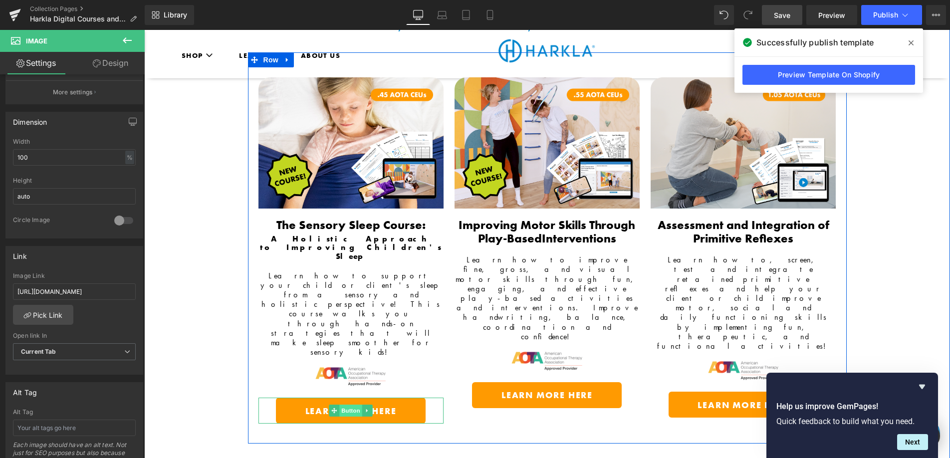
click at [344, 404] on span "Button" at bounding box center [350, 410] width 23 height 12
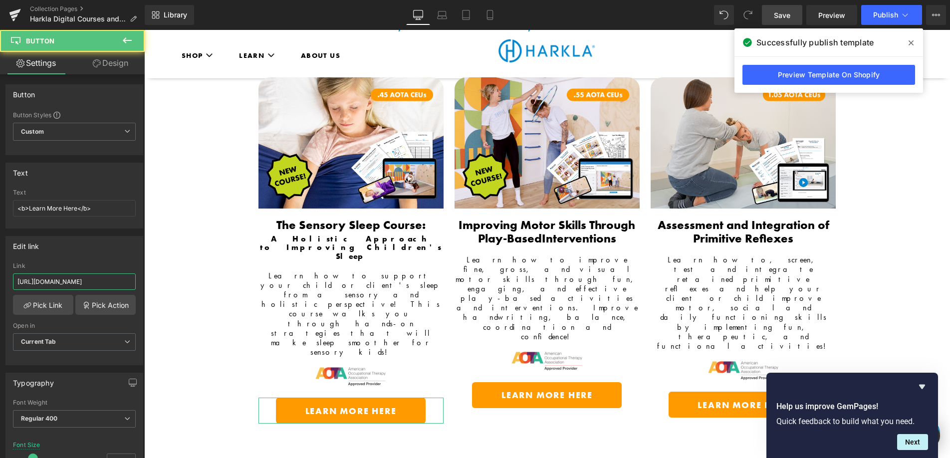
scroll to position [0, 29]
drag, startPoint x: 244, startPoint y: 315, endPoint x: 163, endPoint y: 290, distance: 85.4
click at [778, 10] on span "Save" at bounding box center [782, 15] width 16 height 10
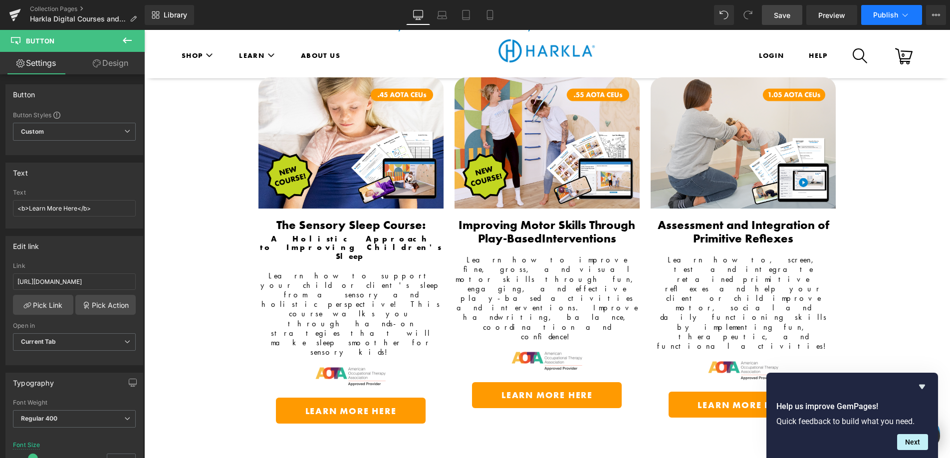
click at [898, 12] on button "Publish" at bounding box center [891, 15] width 61 height 20
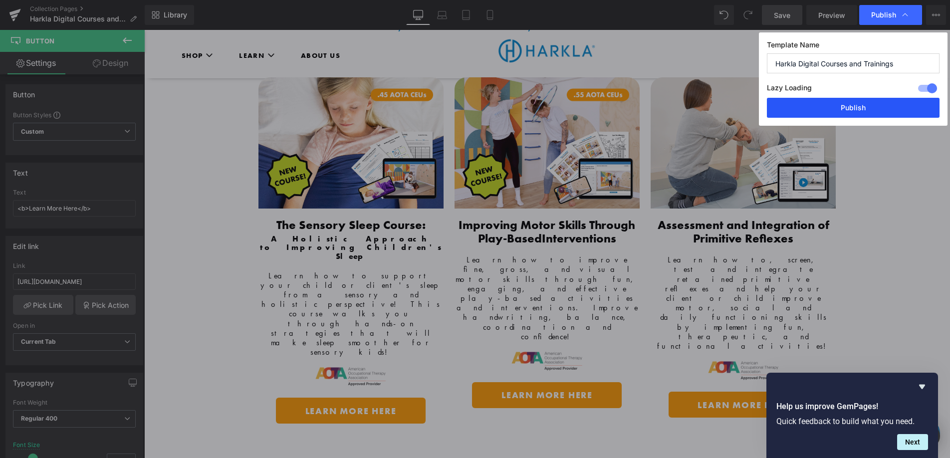
click at [854, 112] on button "Publish" at bounding box center [853, 108] width 173 height 20
